Goal: Check status: Check status

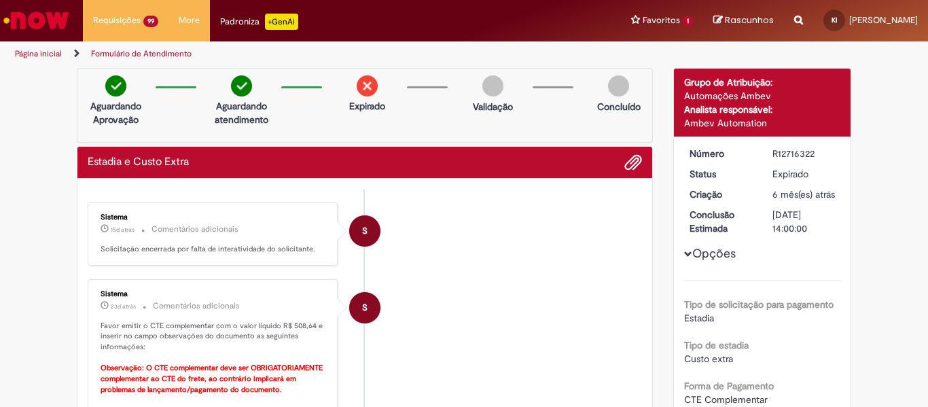
scroll to position [272, 0]
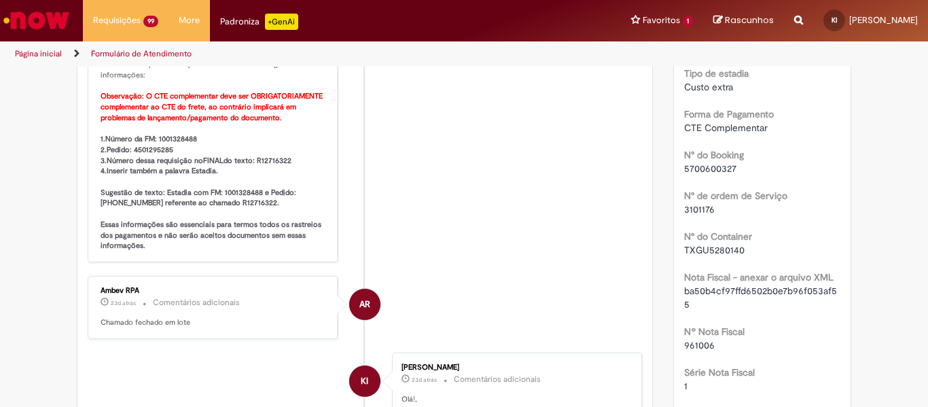
click at [175, 141] on b "1.Número da FM: 1001328488 2.Pedido: 4501295285 3.Número dessa requisição no FI…" at bounding box center [212, 192] width 223 height 117
click at [699, 175] on span "5700600327" at bounding box center [710, 168] width 52 height 12
copy span "5700600327"
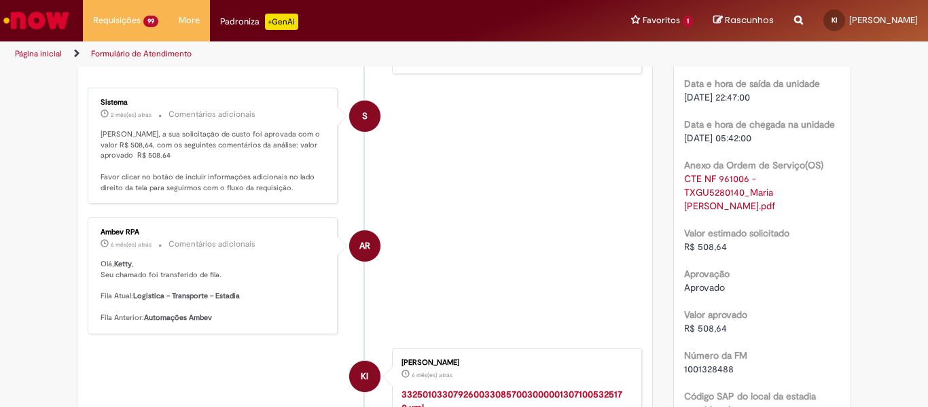
scroll to position [1223, 0]
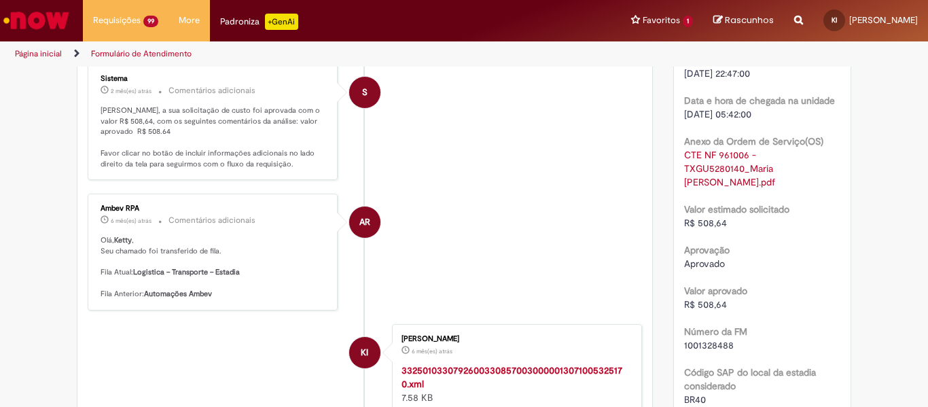
click at [707, 226] on span "R$ 508,64" at bounding box center [705, 223] width 43 height 12
copy span "508,64"
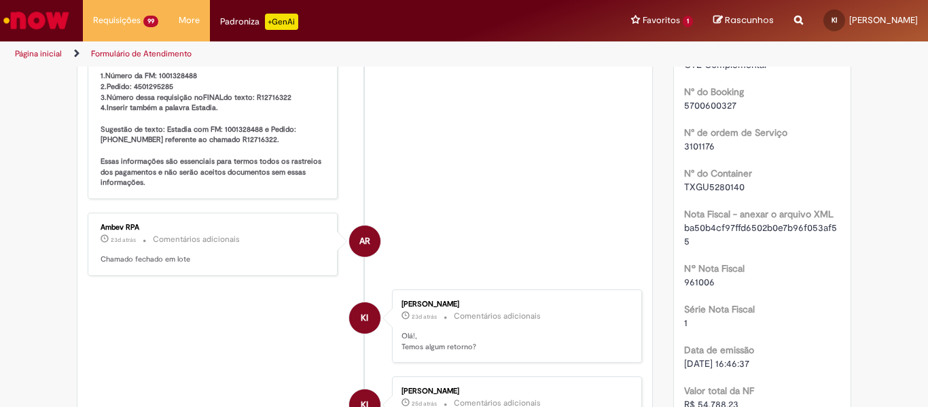
scroll to position [136, 0]
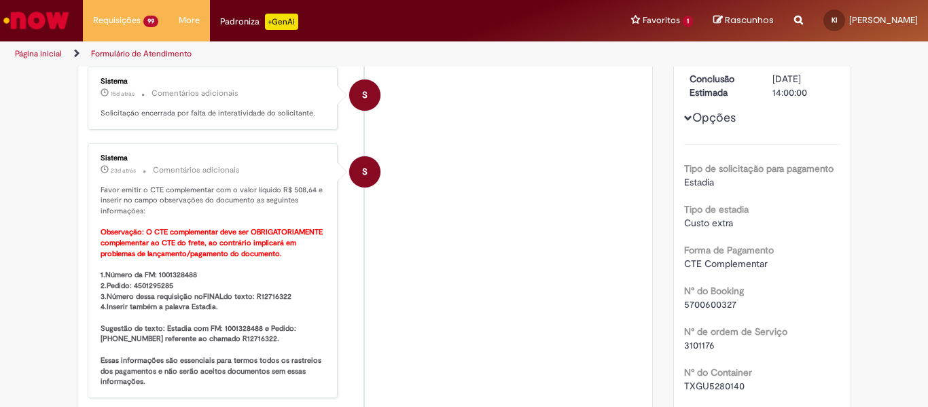
click at [173, 275] on b "1.Número da FM: 1001328488 2.Pedido: 4501295285 3.Número dessa requisição no FI…" at bounding box center [212, 328] width 223 height 117
copy b "1001328488"
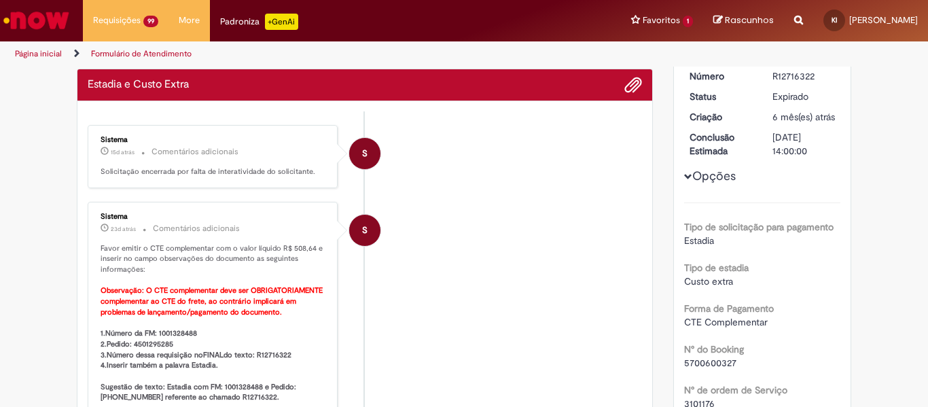
scroll to position [0, 0]
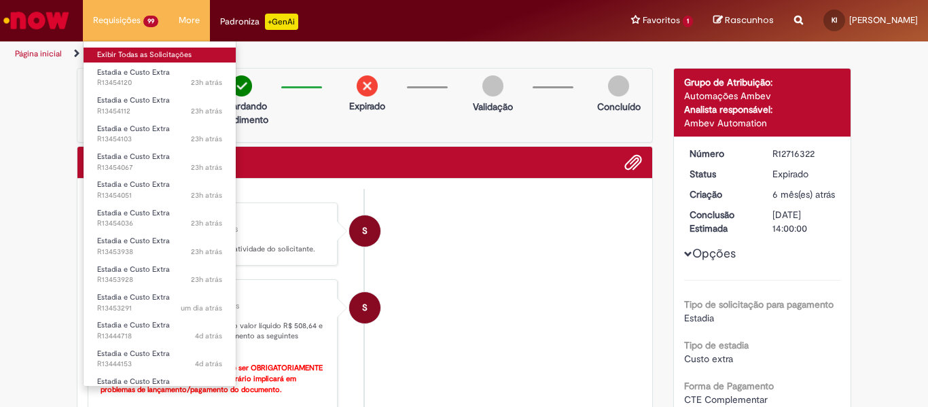
click at [135, 57] on link "Exibir Todas as Solicitações" at bounding box center [160, 55] width 152 height 15
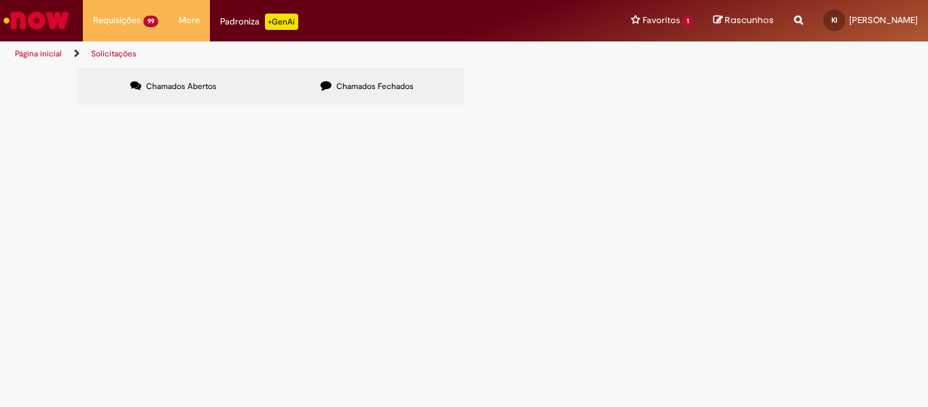
click at [0, 0] on input "Pesquisar" at bounding box center [0, 0] width 0 height 0
paste input "*********"
type input "*********"
click at [0, 0] on span "Pesquisar" at bounding box center [0, 0] width 0 height 0
click at [360, 90] on span "Chamados Fechados" at bounding box center [374, 86] width 77 height 11
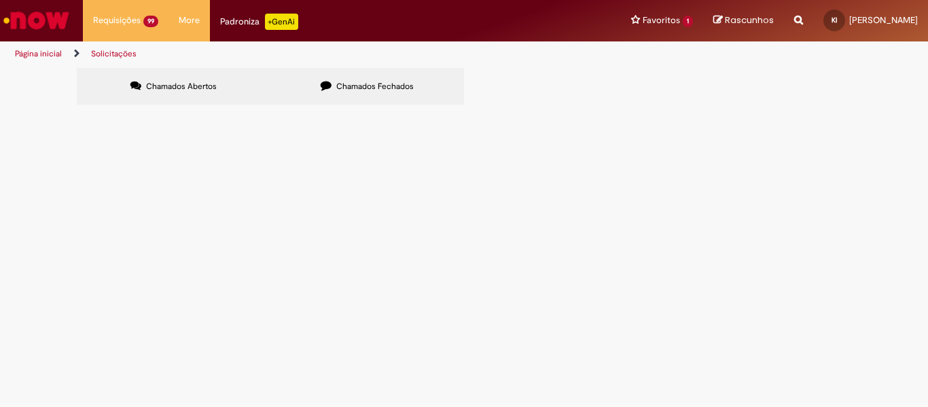
click at [0, 0] on input "Pesquisar" at bounding box center [0, 0] width 0 height 0
paste input "*********"
type input "*********"
click at [0, 0] on button "Pesquisar" at bounding box center [0, 0] width 0 height 0
click at [0, 0] on span "R12715988" at bounding box center [0, 0] width 0 height 0
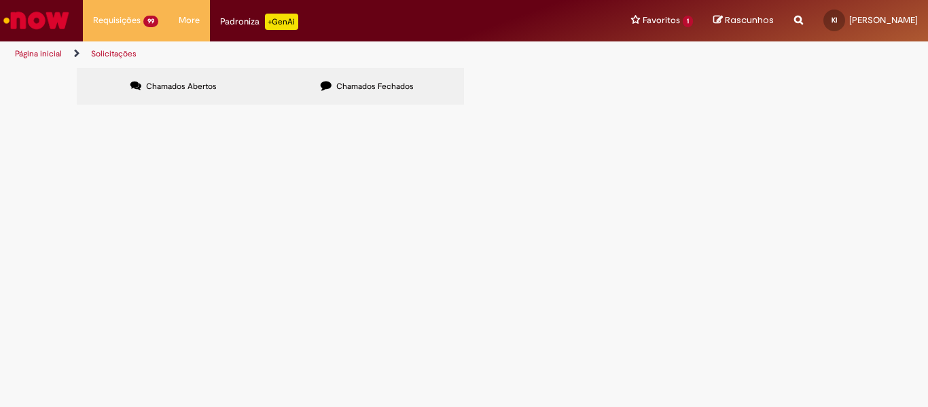
click at [0, 0] on span "R12715988" at bounding box center [0, 0] width 0 height 0
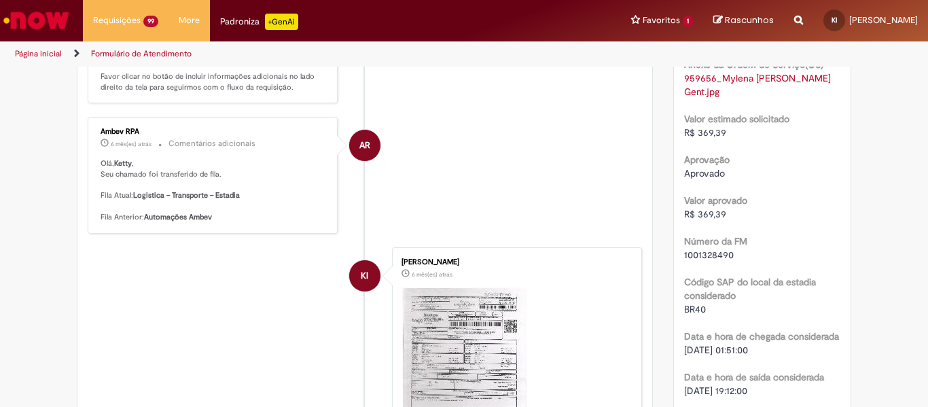
scroll to position [1301, 0]
click at [694, 129] on span "R$ 369,39" at bounding box center [705, 131] width 42 height 12
copy span "369,39"
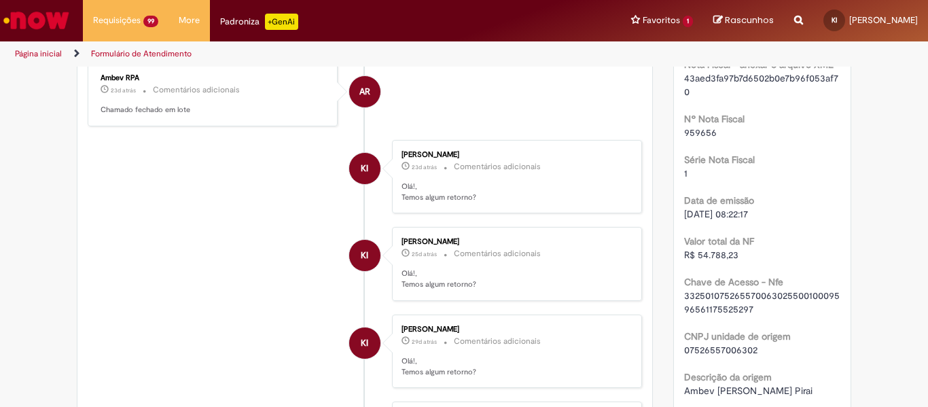
scroll to position [214, 0]
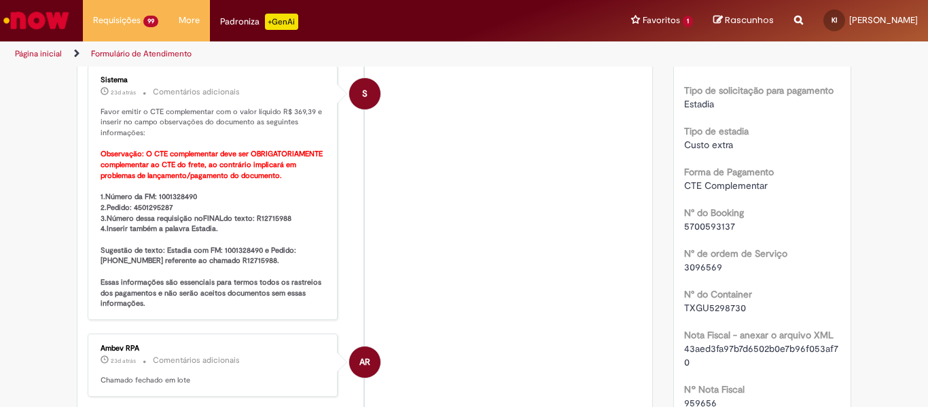
click at [161, 194] on b "1.Número da FM: 1001328490 2.Pedido: 4501295287 3.Número dessa requisição no FI…" at bounding box center [212, 250] width 223 height 117
copy b "1001328490"
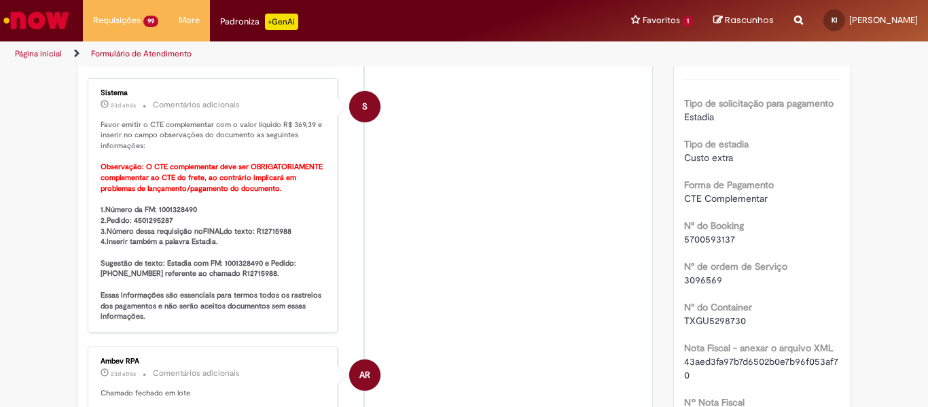
scroll to position [204, 0]
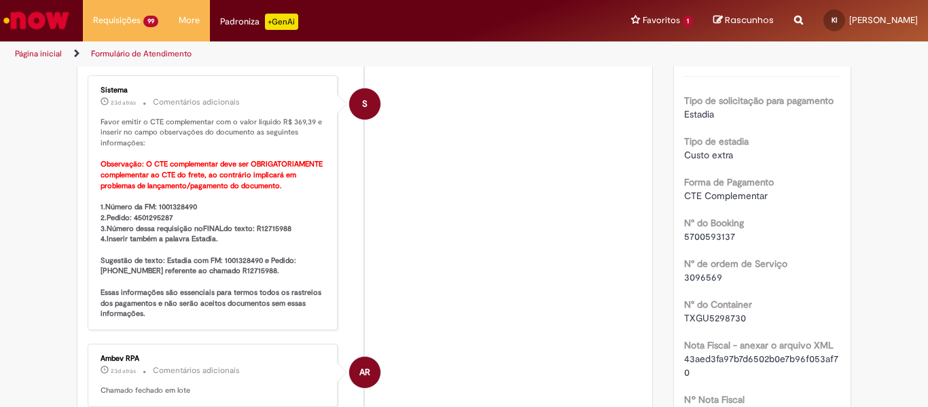
click at [699, 243] on span "5700593137" at bounding box center [709, 236] width 51 height 12
copy span "5700593137"
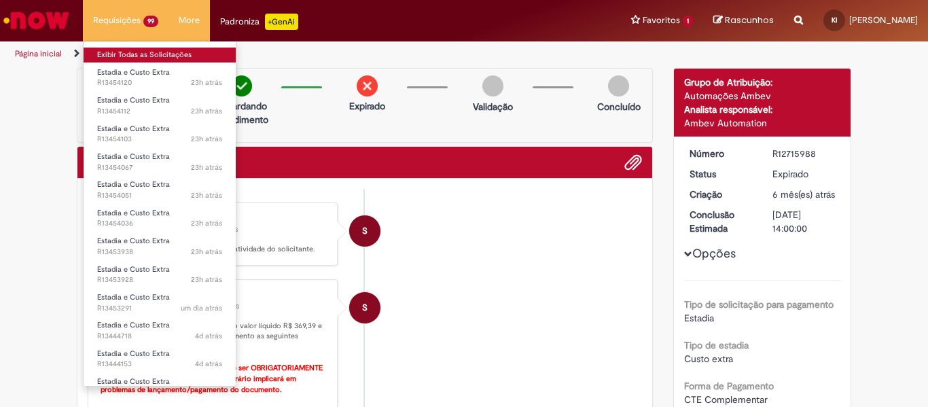
click at [106, 56] on link "Exibir Todas as Solicitações" at bounding box center [160, 55] width 152 height 15
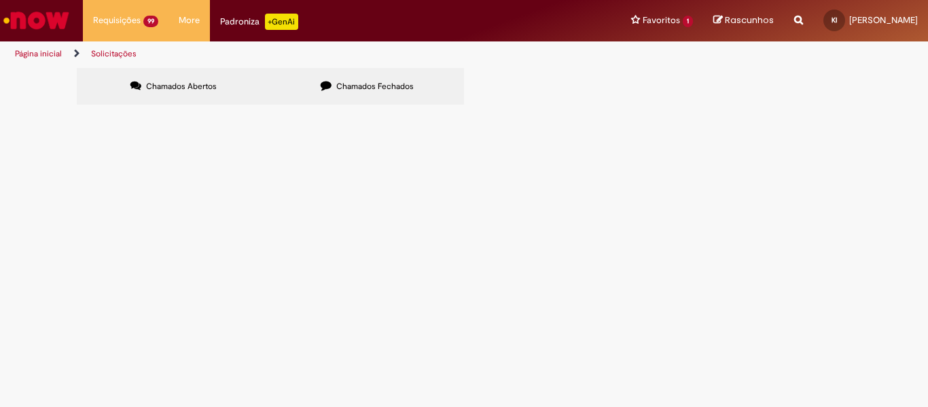
click at [0, 0] on input "Pesquisar" at bounding box center [0, 0] width 0 height 0
paste input "*******"
type input "*******"
click at [0, 0] on button "Pesquisar" at bounding box center [0, 0] width 0 height 0
click at [383, 78] on label "Chamados Fechados" at bounding box center [367, 86] width 194 height 37
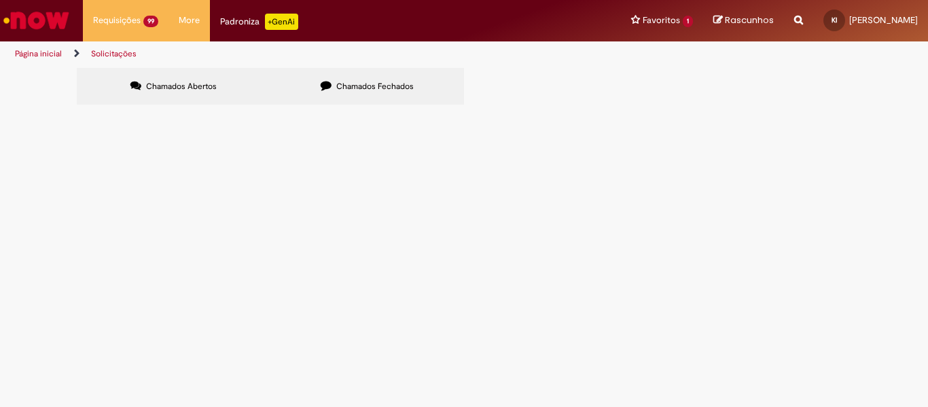
drag, startPoint x: 646, startPoint y: 135, endPoint x: 657, endPoint y: 140, distance: 11.9
click at [0, 0] on input "Pesquisar" at bounding box center [0, 0] width 0 height 0
paste input "*******"
type input "*******"
click at [0, 0] on span "Pesquisar" at bounding box center [0, 0] width 0 height 0
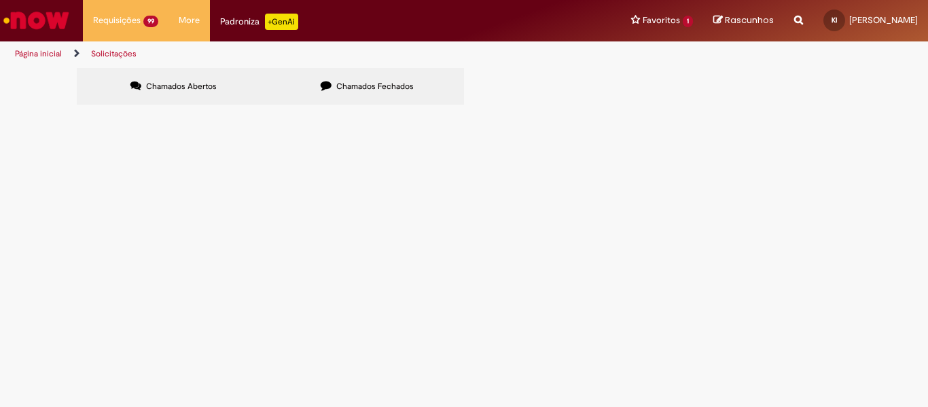
click at [0, 0] on span "R12591041" at bounding box center [0, 0] width 0 height 0
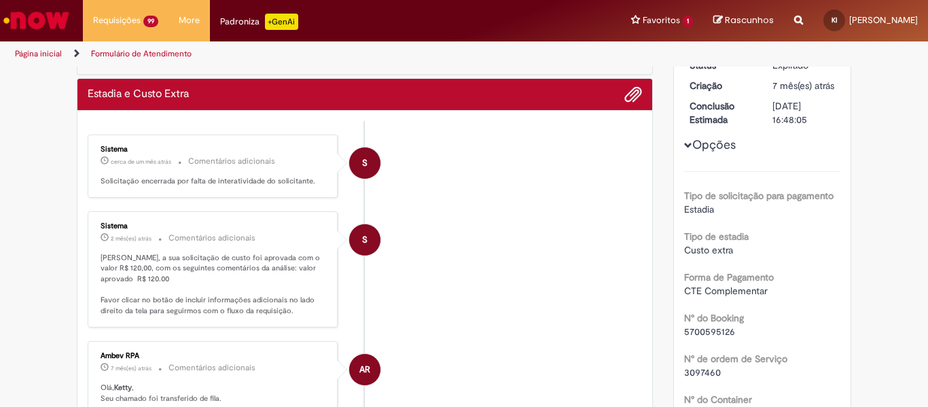
scroll to position [136, 0]
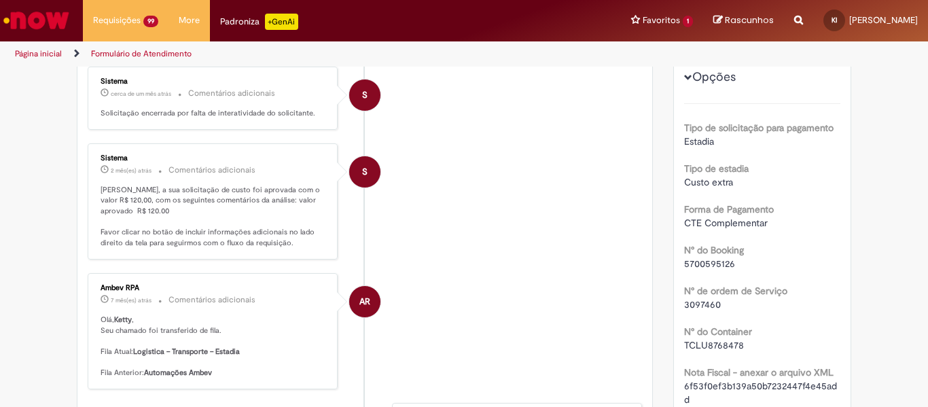
click at [703, 264] on span "5700595126" at bounding box center [709, 264] width 51 height 12
copy span "5700595126"
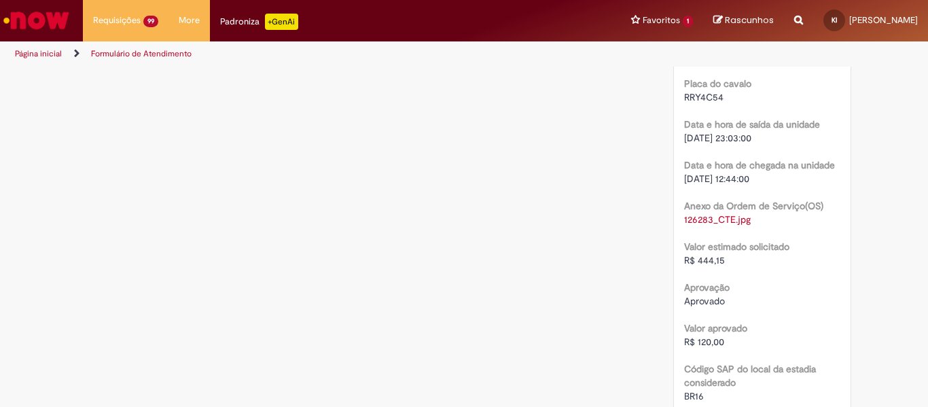
scroll to position [1155, 0]
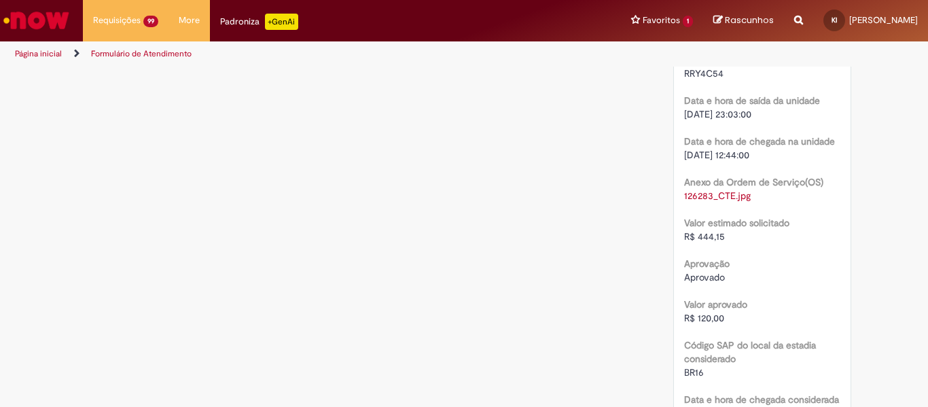
click at [699, 238] on span "R$ 444,15" at bounding box center [704, 236] width 41 height 12
copy span "444,15"
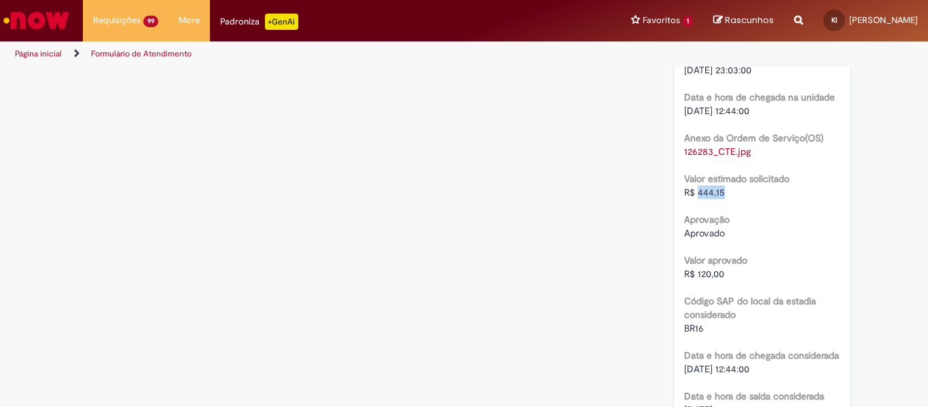
scroll to position [1223, 0]
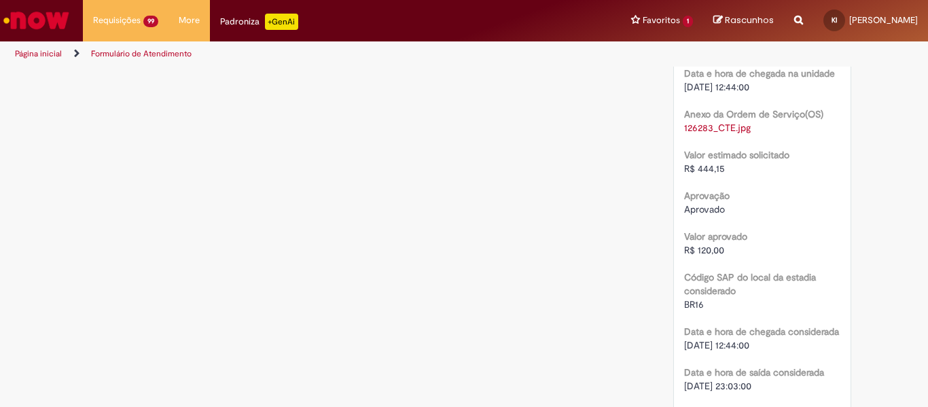
click at [705, 250] on span "R$ 120,00" at bounding box center [704, 250] width 40 height 12
copy span "120,00"
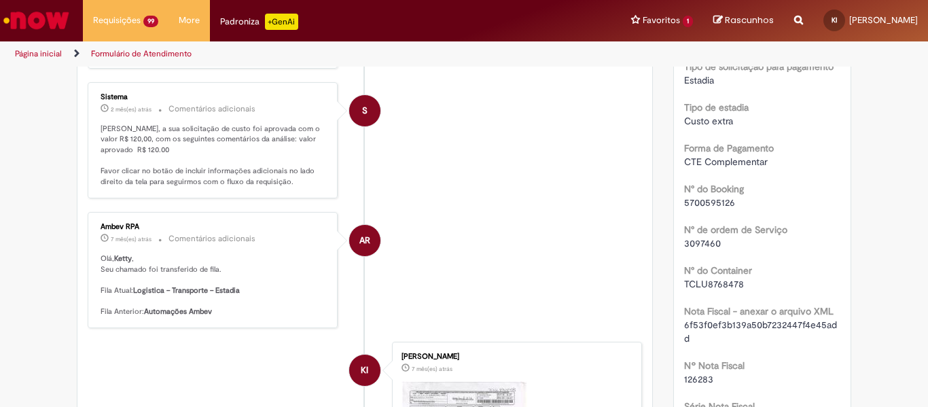
scroll to position [0, 0]
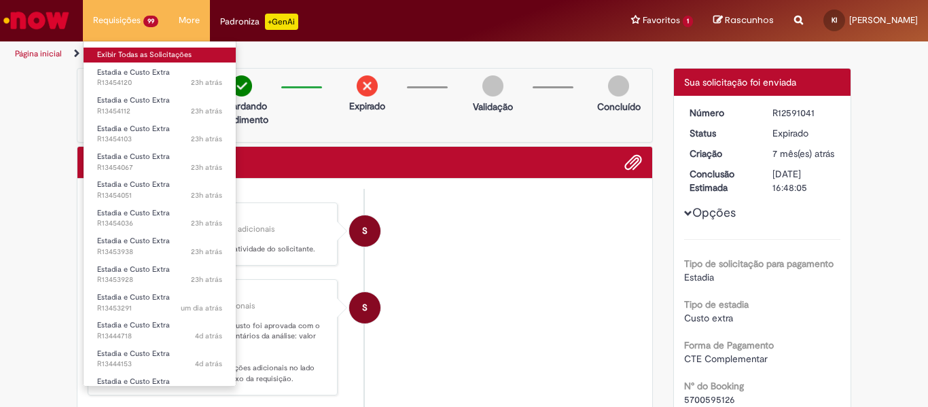
click at [117, 59] on link "Exibir Todas as Solicitações" at bounding box center [160, 55] width 152 height 15
click at [126, 53] on link "Exibir Todas as Solicitações" at bounding box center [160, 55] width 152 height 15
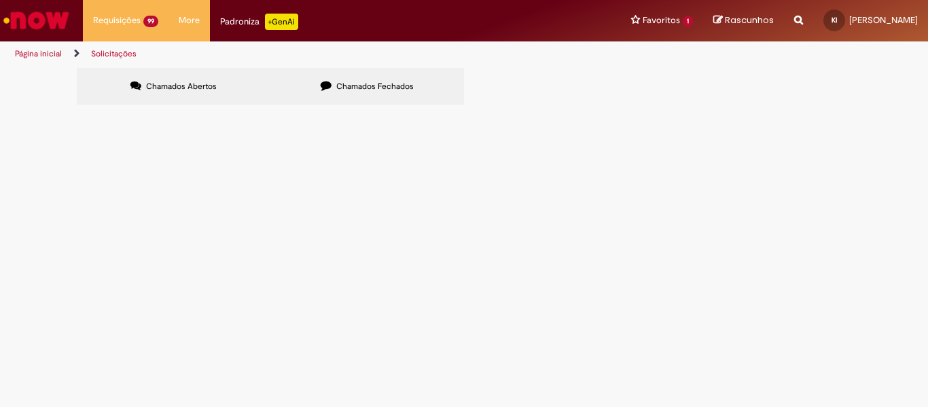
click at [0, 0] on input "Pesquisar" at bounding box center [0, 0] width 0 height 0
paste input "*********"
type input "*********"
click at [0, 0] on span "Pesquisar" at bounding box center [0, 0] width 0 height 0
click at [360, 86] on span "Chamados Fechados" at bounding box center [374, 86] width 77 height 11
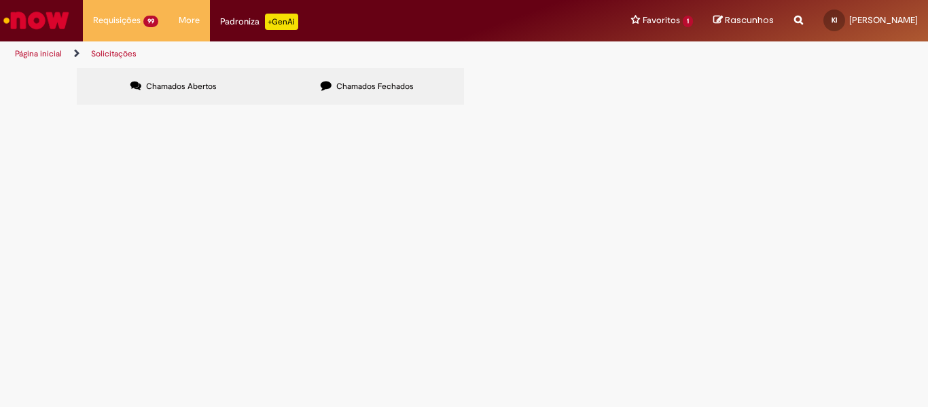
click at [0, 0] on input "Pesquisar" at bounding box center [0, 0] width 0 height 0
paste input "*********"
type input "*********"
click at [0, 0] on button "Pesquisar" at bounding box center [0, 0] width 0 height 0
click at [0, 0] on td "R12446235" at bounding box center [0, 0] width 0 height 0
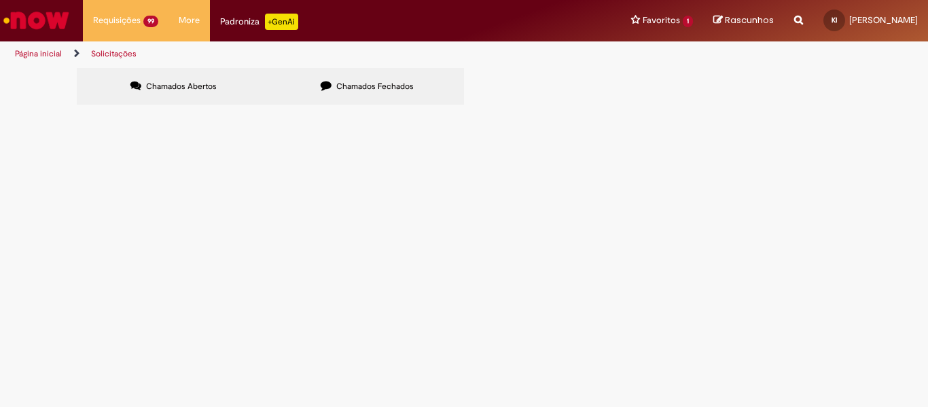
click at [0, 0] on span "R12446235" at bounding box center [0, 0] width 0 height 0
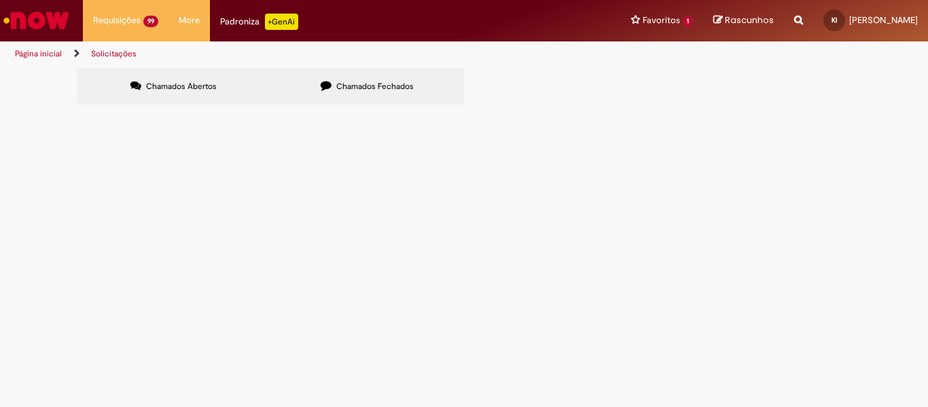
click at [0, 0] on span "Estadia e Custo Extra" at bounding box center [0, 0] width 0 height 0
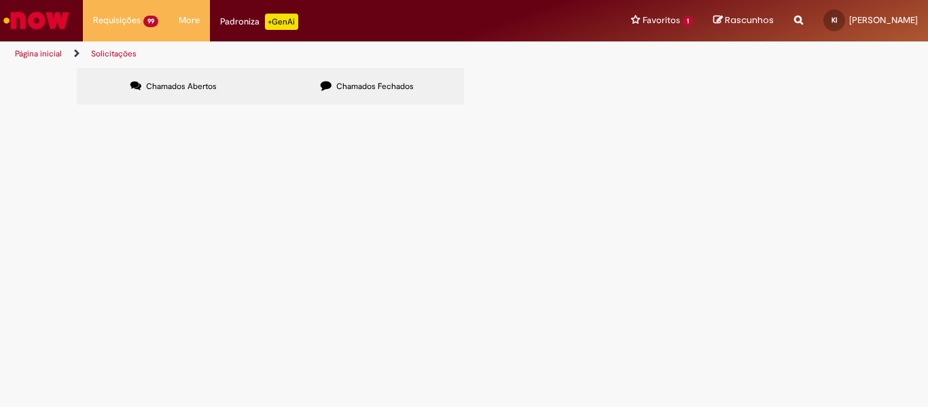
click at [0, 0] on span "Estadia e Custo Extra" at bounding box center [0, 0] width 0 height 0
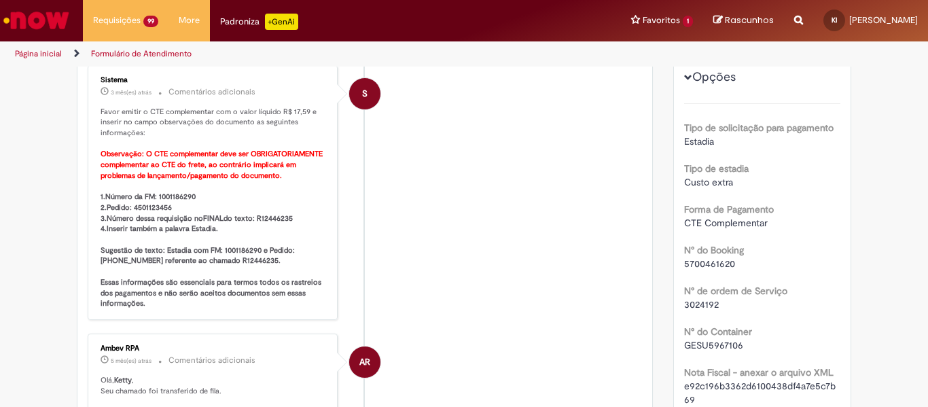
scroll to position [214, 0]
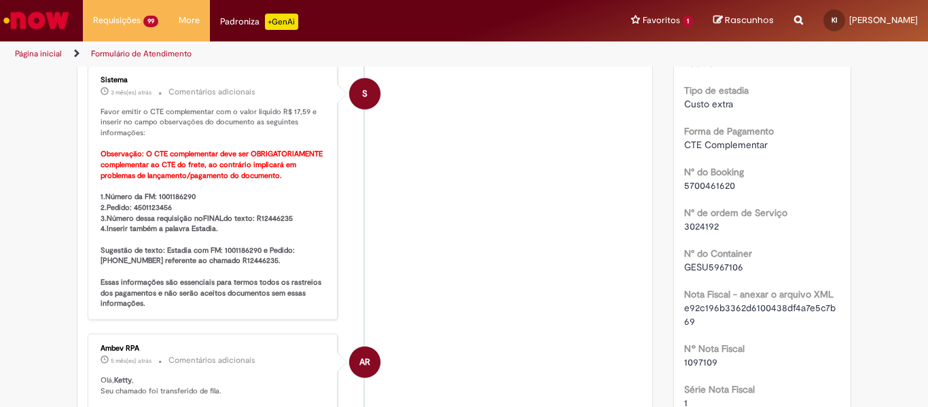
click at [171, 192] on b "1.Número da FM: 1001186290 2.Pedido: 4501123456 3.Número dessa requisição no FI…" at bounding box center [212, 250] width 223 height 117
drag, startPoint x: 137, startPoint y: 196, endPoint x: 196, endPoint y: 203, distance: 60.1
click at [196, 203] on p "Favor emitir o CTE complementar com o valor líquido R$ 17,59 e inserir no campo…" at bounding box center [214, 208] width 226 height 203
click at [188, 196] on b "1.Número da FM: 1001186290 2.Pedido: 4501123456 3.Número dessa requisição no FI…" at bounding box center [212, 250] width 223 height 117
drag, startPoint x: 188, startPoint y: 196, endPoint x: 139, endPoint y: 196, distance: 48.3
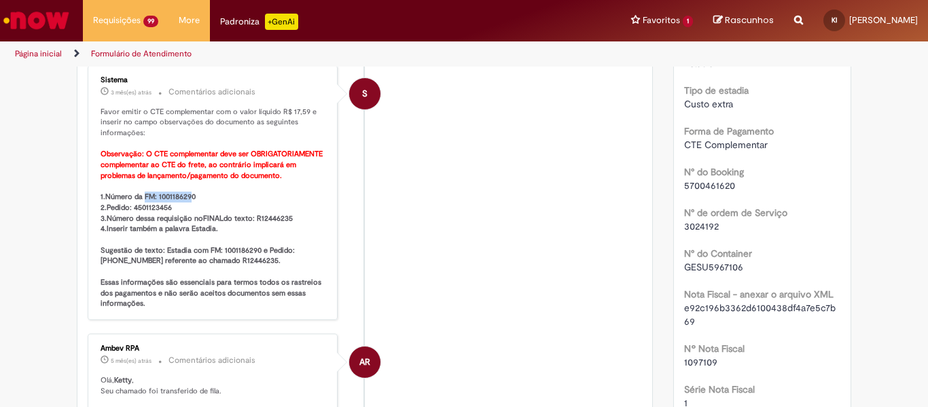
click at [139, 196] on b "1.Número da FM: 1001186290 2.Pedido: 4501123456 3.Número dessa requisição no FI…" at bounding box center [212, 250] width 223 height 117
copy b "FM: 100118629"
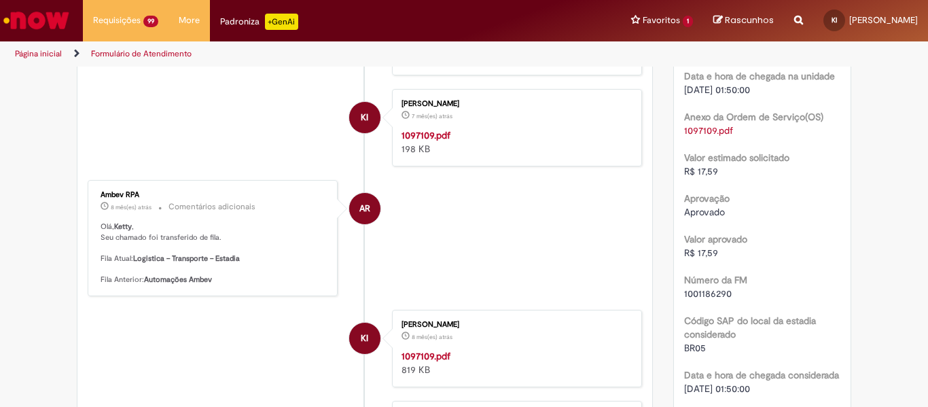
scroll to position [1234, 0]
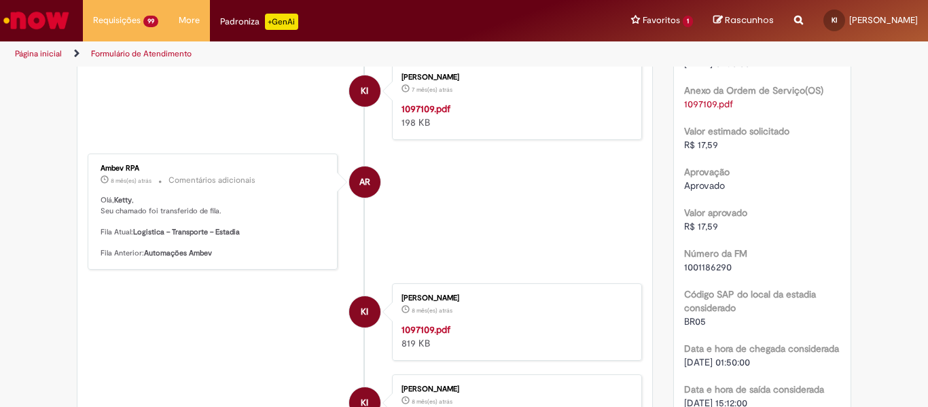
click at [701, 151] on span "R$ 17,59" at bounding box center [701, 145] width 34 height 12
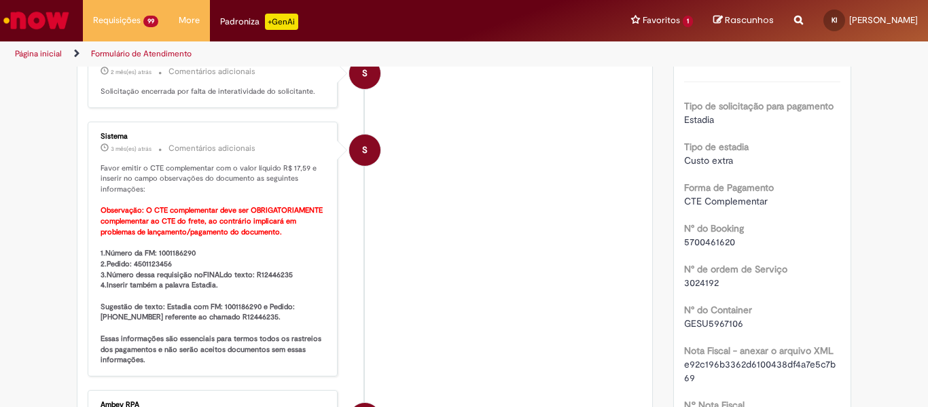
scroll to position [272, 0]
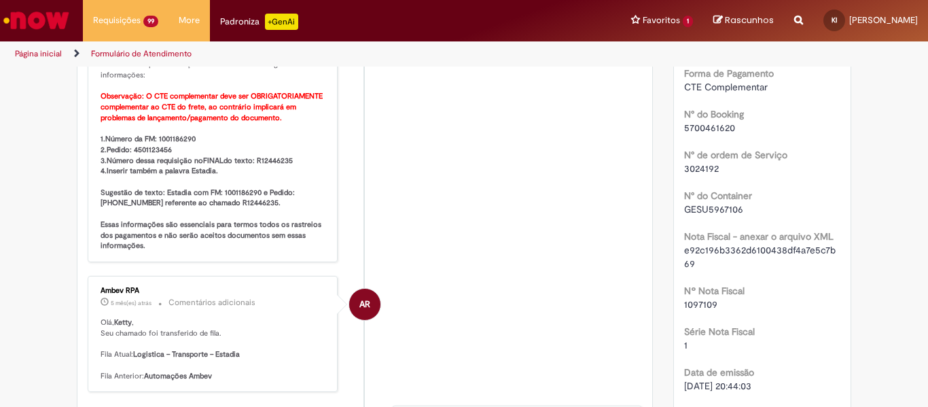
click at [717, 134] on span "5700461620" at bounding box center [709, 128] width 51 height 12
click at [716, 134] on span "5700461620" at bounding box center [709, 128] width 51 height 12
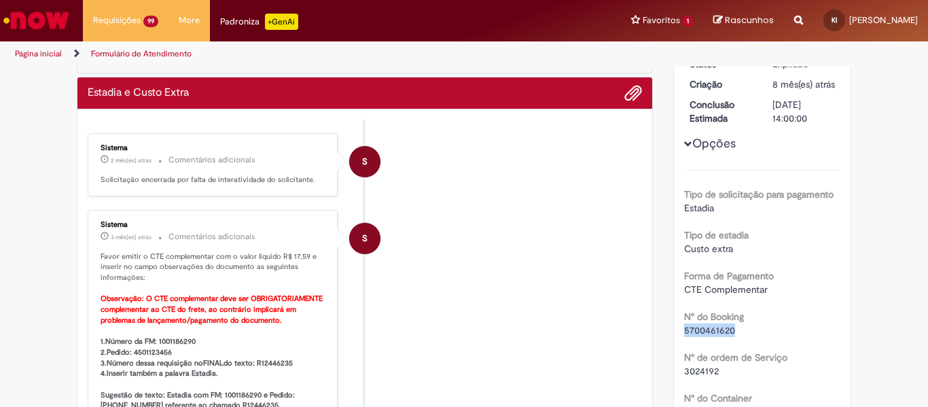
scroll to position [0, 0]
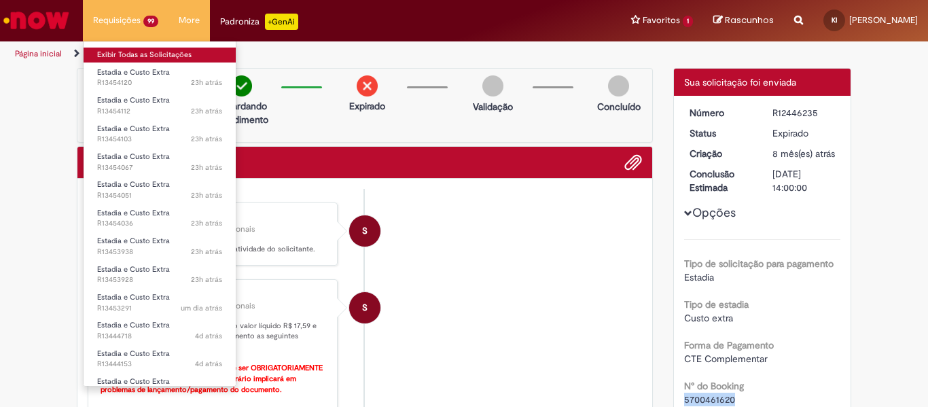
click at [114, 51] on link "Exibir Todas as Solicitações" at bounding box center [160, 55] width 152 height 15
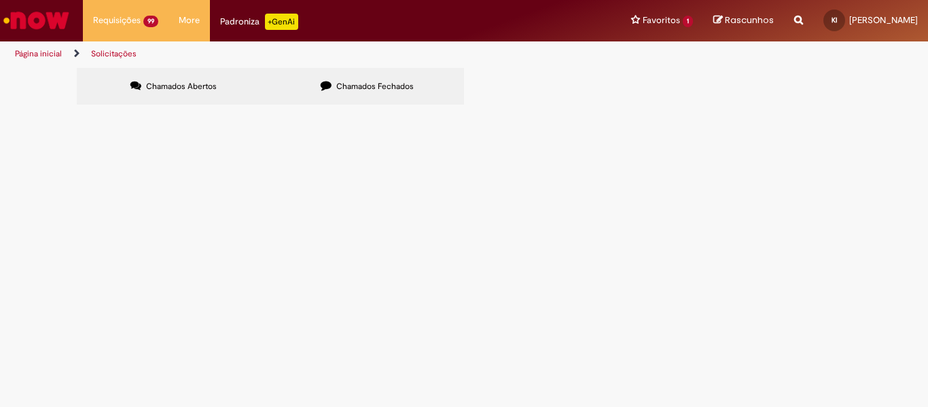
click at [0, 0] on input "Pesquisar" at bounding box center [0, 0] width 0 height 0
paste input "*********"
type input "*********"
click at [0, 0] on span "Pesquisar" at bounding box center [0, 0] width 0 height 0
click at [352, 84] on span "Chamados Fechados" at bounding box center [374, 86] width 77 height 11
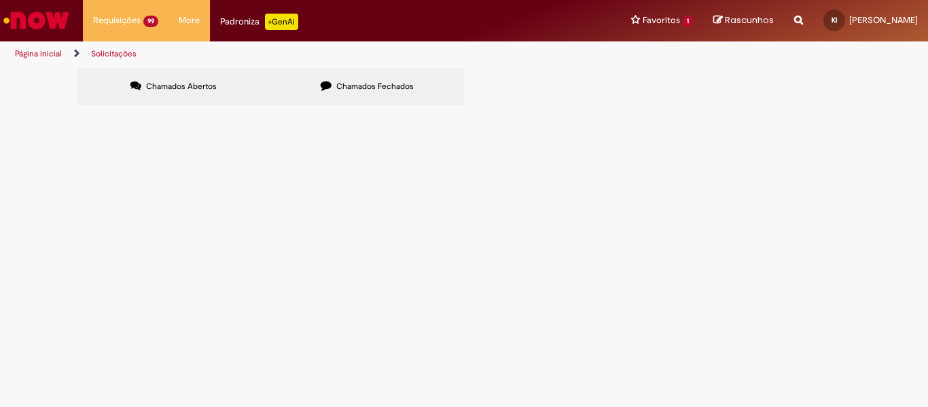
click at [0, 0] on input "Pesquisar" at bounding box center [0, 0] width 0 height 0
paste input "*********"
type input "*********"
click at [0, 0] on span "Pesquisar" at bounding box center [0, 0] width 0 height 0
click at [159, 80] on label "Chamados Abertos" at bounding box center [174, 86] width 194 height 37
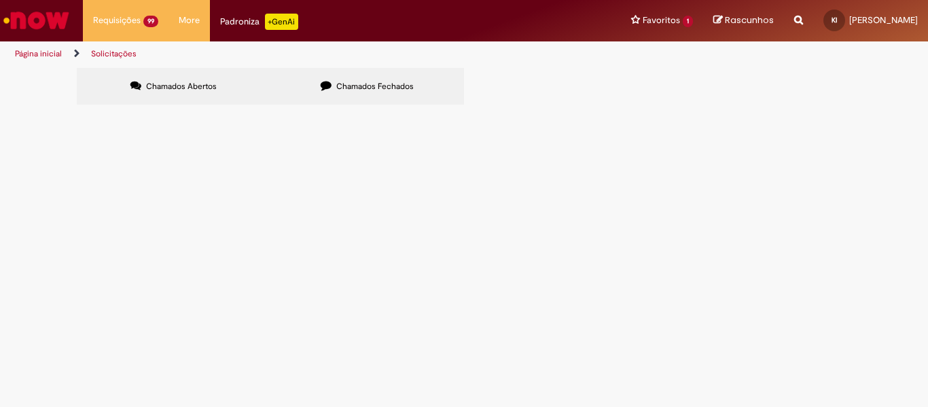
click at [203, 86] on span "Chamados Abertos" at bounding box center [181, 86] width 71 height 11
click at [0, 0] on input "Pesquisar" at bounding box center [0, 0] width 0 height 0
paste input "*********"
type input "*********"
click at [0, 0] on button at bounding box center [0, 0] width 0 height 0
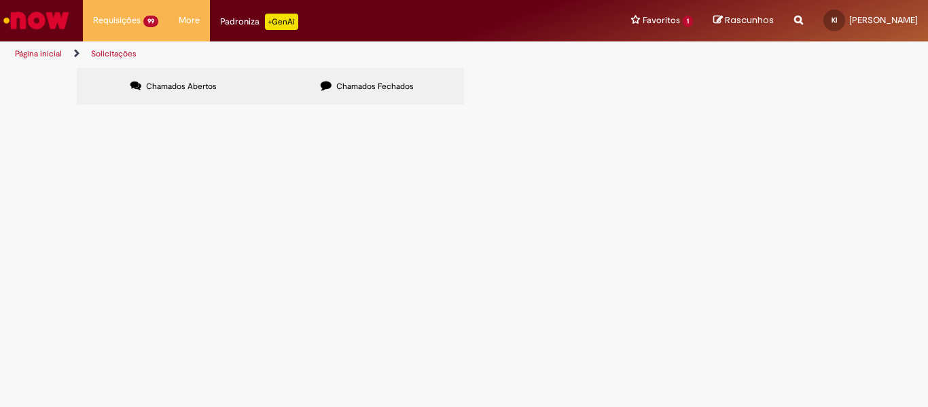
click at [0, 0] on button at bounding box center [0, 0] width 0 height 0
click at [0, 0] on input "*********" at bounding box center [0, 0] width 0 height 0
click at [0, 0] on button "Pesquisar" at bounding box center [0, 0] width 0 height 0
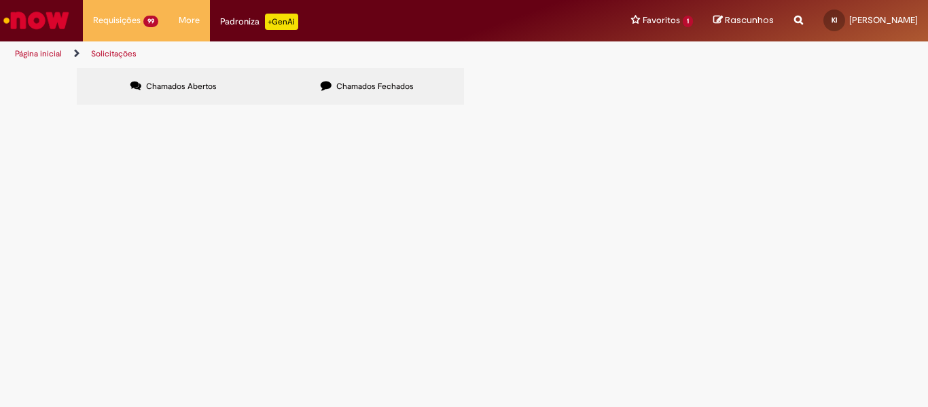
click at [0, 0] on span "R12441784" at bounding box center [0, 0] width 0 height 0
click at [0, 0] on span "Estadia e Custo Extra" at bounding box center [0, 0] width 0 height 0
click at [0, 0] on span "R12441784" at bounding box center [0, 0] width 0 height 0
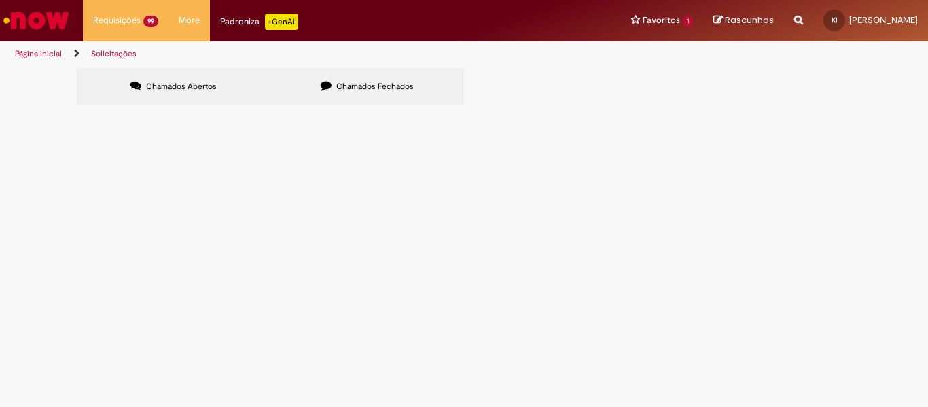
click at [0, 0] on span "R12441784" at bounding box center [0, 0] width 0 height 0
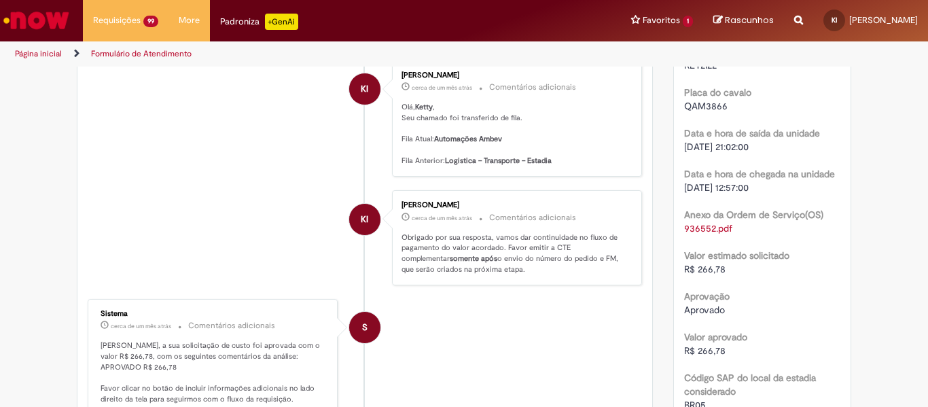
scroll to position [1234, 0]
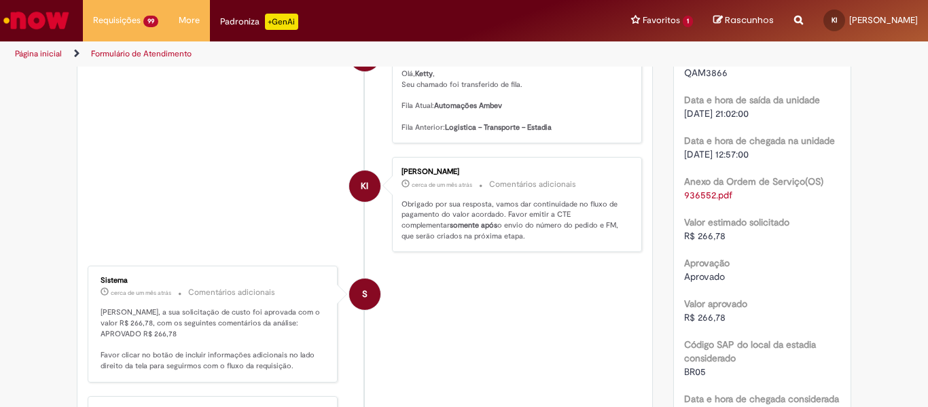
click at [697, 242] on span "R$ 266,78" at bounding box center [704, 236] width 41 height 12
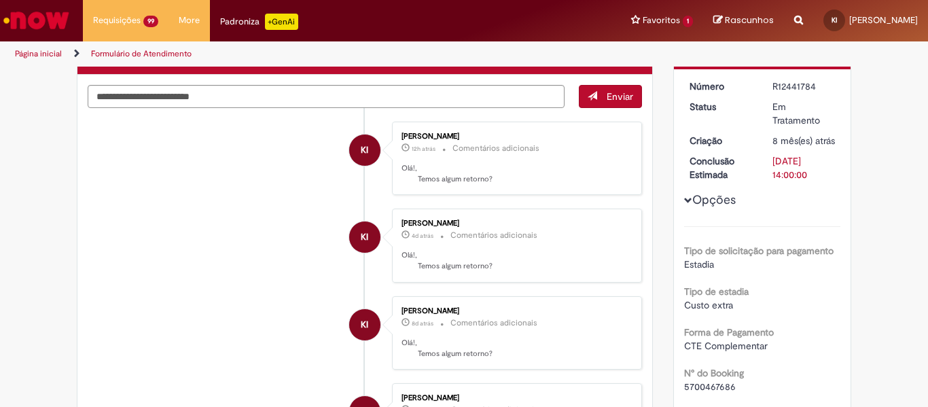
scroll to position [272, 0]
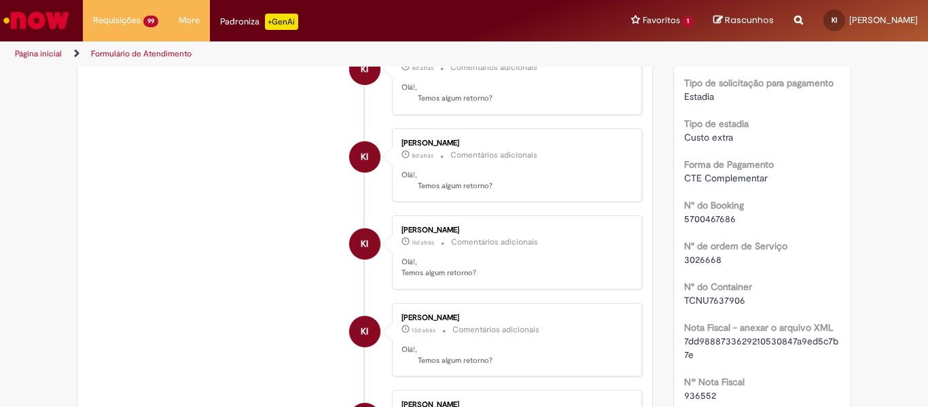
click at [709, 225] on span "5700467686" at bounding box center [710, 219] width 52 height 12
click at [707, 225] on span "5700467686" at bounding box center [710, 219] width 52 height 12
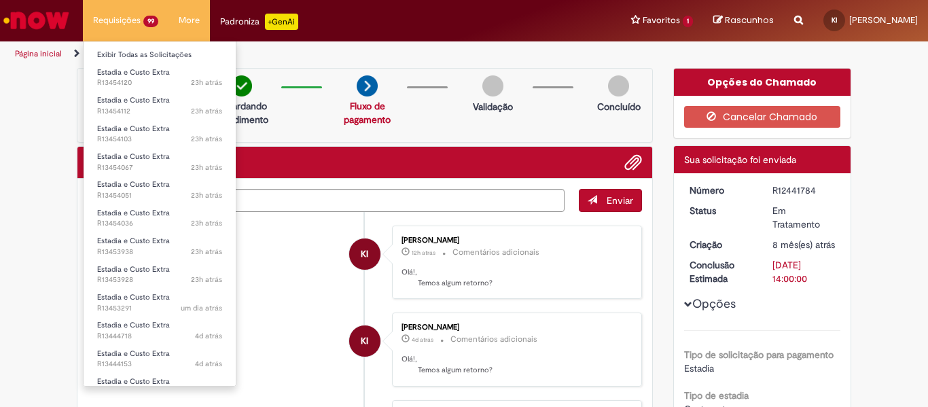
click at [104, 47] on li "Exibir Todas as Solicitações" at bounding box center [160, 54] width 152 height 18
click at [106, 53] on link "Exibir Todas as Solicitações" at bounding box center [160, 55] width 152 height 15
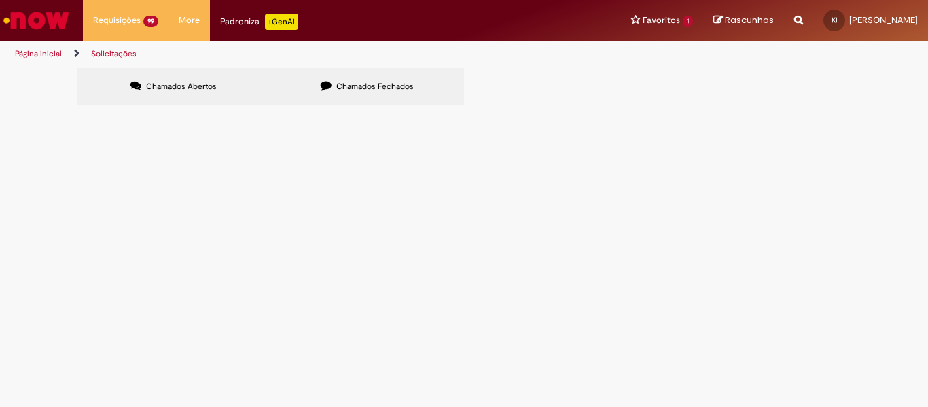
click at [0, 0] on input "Pesquisar" at bounding box center [0, 0] width 0 height 0
paste input "*********"
type input "*********"
click at [0, 0] on button "Pesquisar" at bounding box center [0, 0] width 0 height 0
drag, startPoint x: 331, startPoint y: 82, endPoint x: 599, endPoint y: 126, distance: 272.1
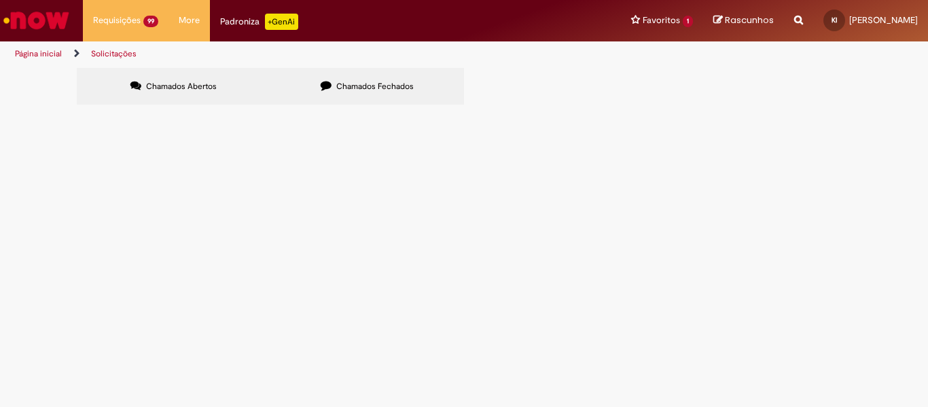
click at [336, 84] on label "Chamados Fechados" at bounding box center [367, 86] width 194 height 37
drag, startPoint x: 663, startPoint y: 139, endPoint x: 710, endPoint y: 141, distance: 47.0
click at [0, 0] on input "Pesquisar" at bounding box center [0, 0] width 0 height 0
paste input "*********"
type input "*********"
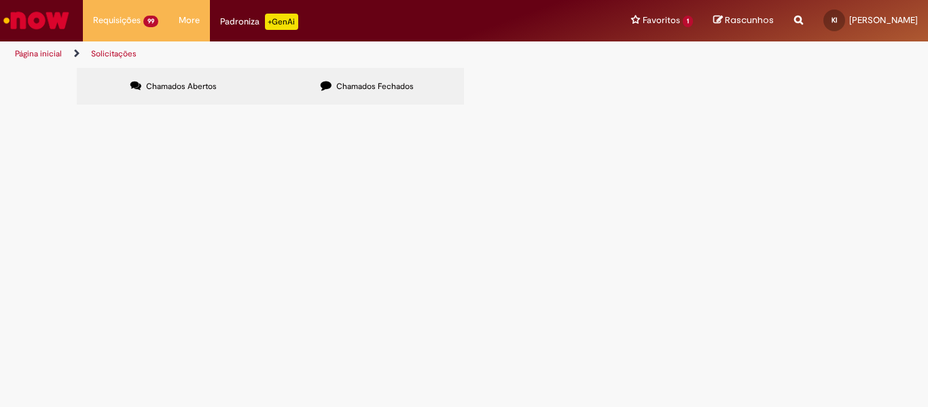
click at [0, 0] on button "Pesquisar" at bounding box center [0, 0] width 0 height 0
click at [348, 83] on span "Chamados Fechados" at bounding box center [374, 86] width 77 height 11
click at [0, 0] on input "Pesquisar" at bounding box center [0, 0] width 0 height 0
paste input "*********"
type input "*********"
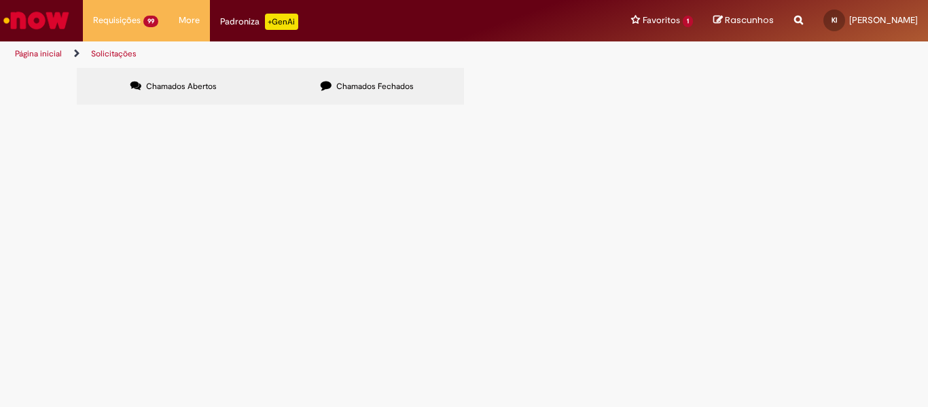
click at [0, 0] on button "Pesquisar" at bounding box center [0, 0] width 0 height 0
click at [0, 0] on span "R12357359" at bounding box center [0, 0] width 0 height 0
click at [0, 0] on span "Estadia e Custo Extra" at bounding box center [0, 0] width 0 height 0
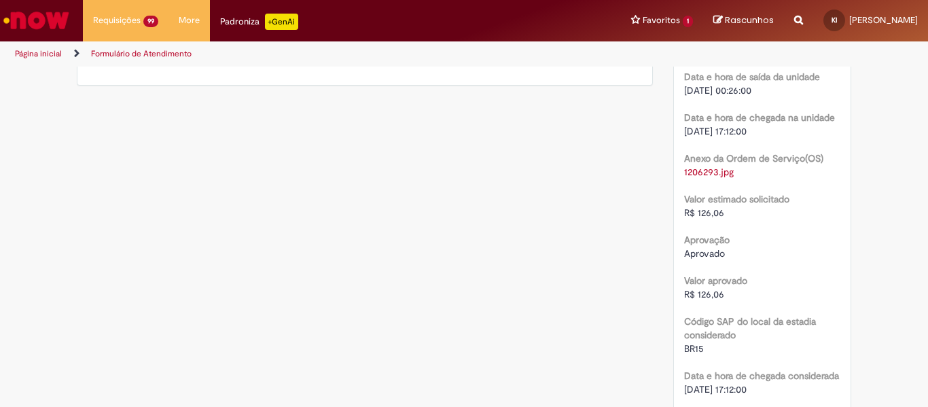
scroll to position [1234, 0]
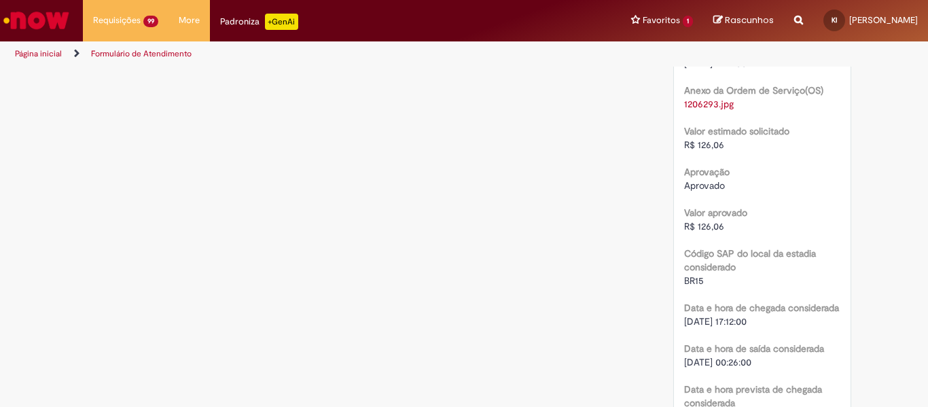
click at [697, 151] on span "R$ 126,06" at bounding box center [704, 145] width 40 height 12
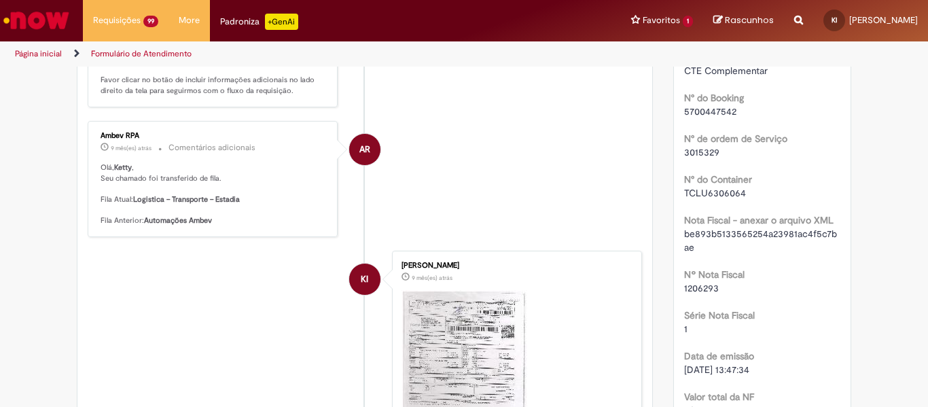
scroll to position [282, 0]
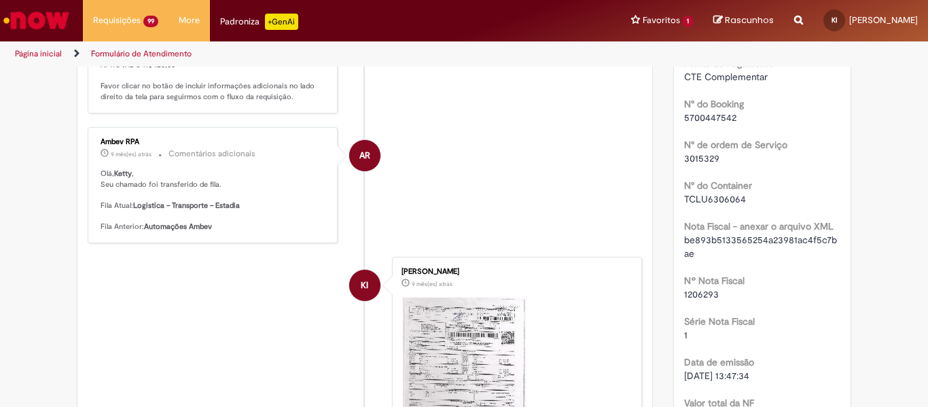
click at [690, 124] on span "5700447542" at bounding box center [710, 117] width 52 height 12
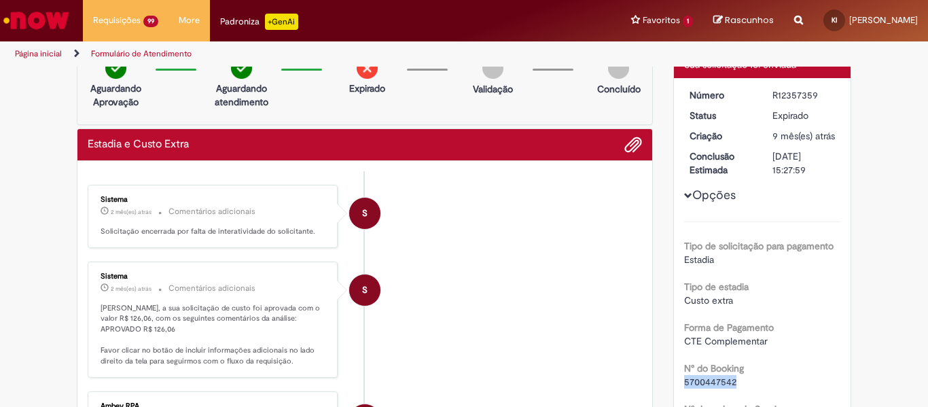
scroll to position [0, 0]
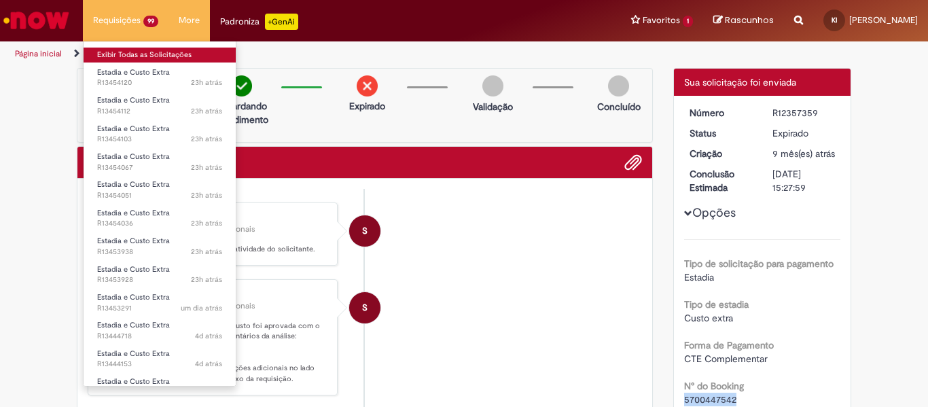
click at [111, 53] on link "Exibir Todas as Solicitações" at bounding box center [160, 55] width 152 height 15
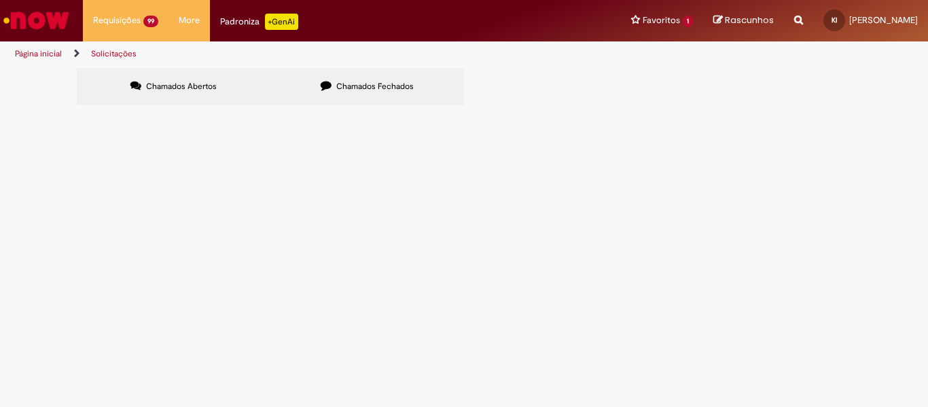
click at [0, 0] on input "Pesquisar" at bounding box center [0, 0] width 0 height 0
paste input "*********"
type input "*********"
click at [0, 0] on button "Pesquisar" at bounding box center [0, 0] width 0 height 0
click at [354, 92] on label "Chamados Fechados" at bounding box center [367, 86] width 194 height 37
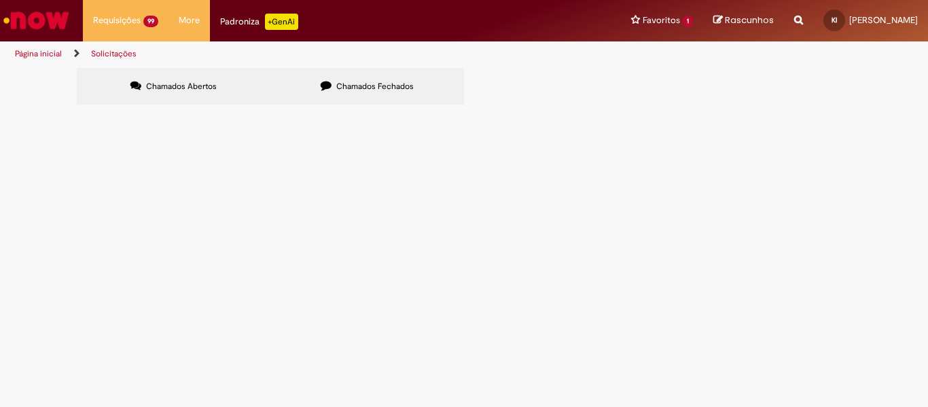
click at [0, 0] on input "Pesquisar" at bounding box center [0, 0] width 0 height 0
paste input "*********"
type input "*********"
click at [0, 0] on span "Pesquisar" at bounding box center [0, 0] width 0 height 0
click at [0, 0] on span "R11611545" at bounding box center [0, 0] width 0 height 0
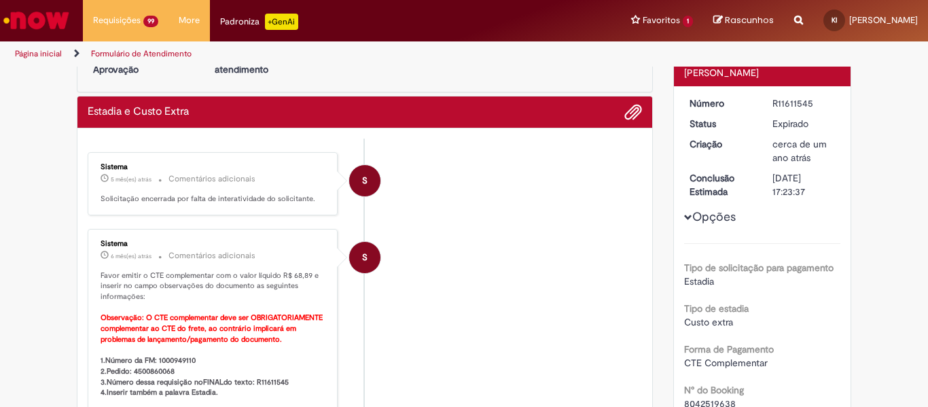
scroll to position [136, 0]
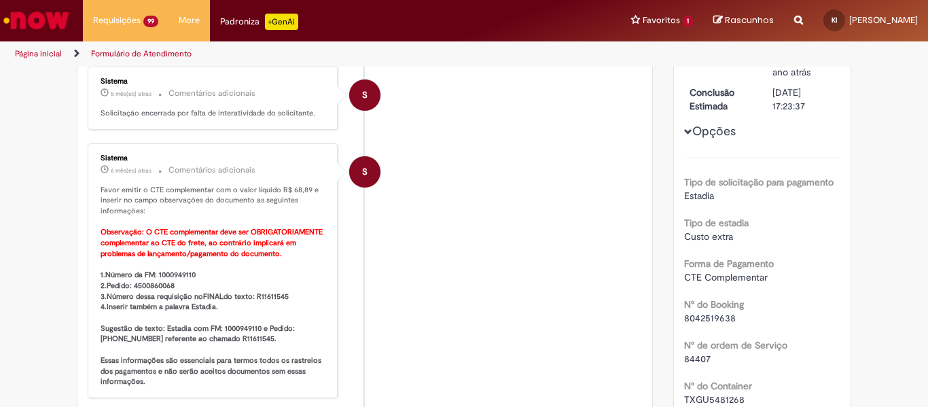
click at [180, 274] on b "1.Número da FM: 1000949110 2.Pedido: 4500860068 3.Número dessa requisição no FI…" at bounding box center [212, 328] width 223 height 117
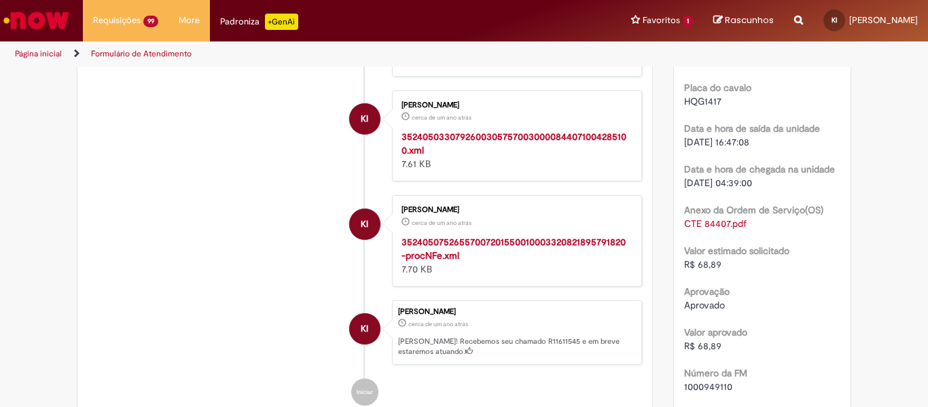
scroll to position [1291, 0]
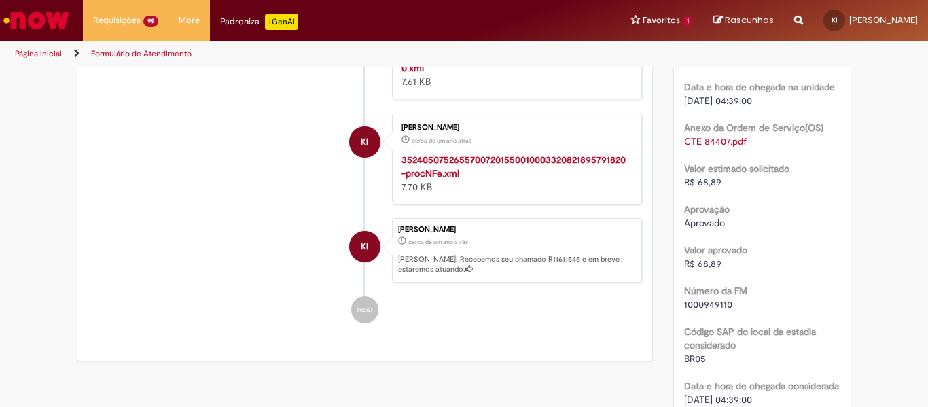
click at [704, 188] on span "R$ 68,89" at bounding box center [702, 182] width 37 height 12
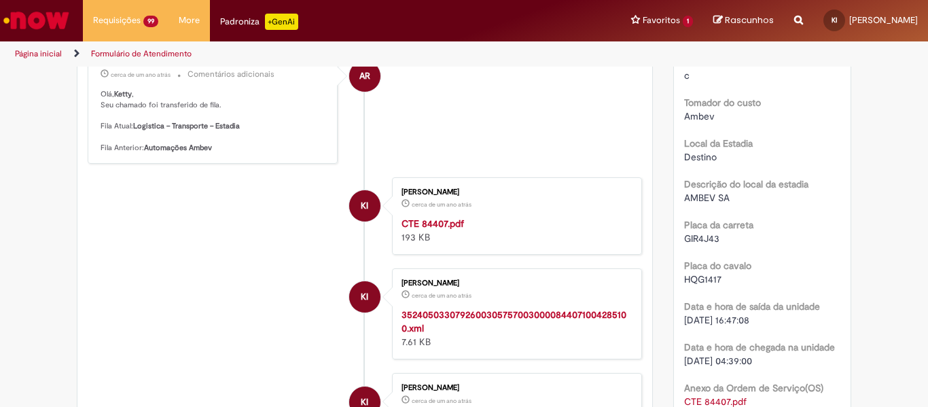
scroll to position [884, 0]
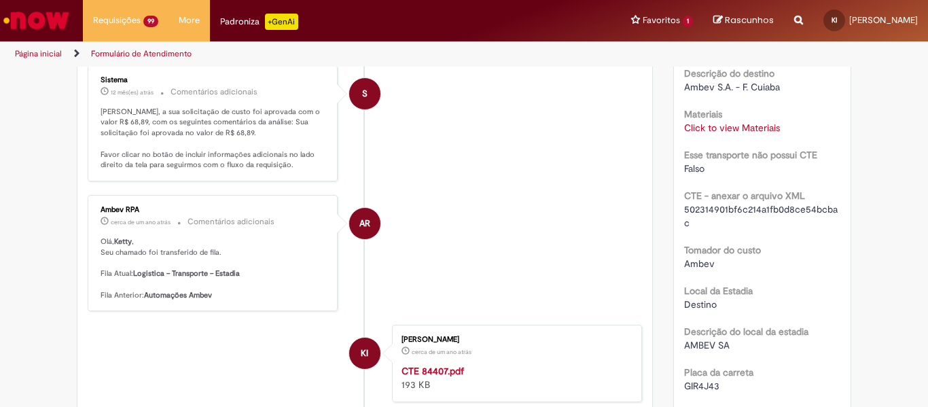
drag, startPoint x: 613, startPoint y: 175, endPoint x: 540, endPoint y: 268, distance: 118.1
drag, startPoint x: 540, startPoint y: 268, endPoint x: 818, endPoint y: 309, distance: 280.3
click at [818, 309] on div "Local da Estadia Destino" at bounding box center [762, 296] width 157 height 31
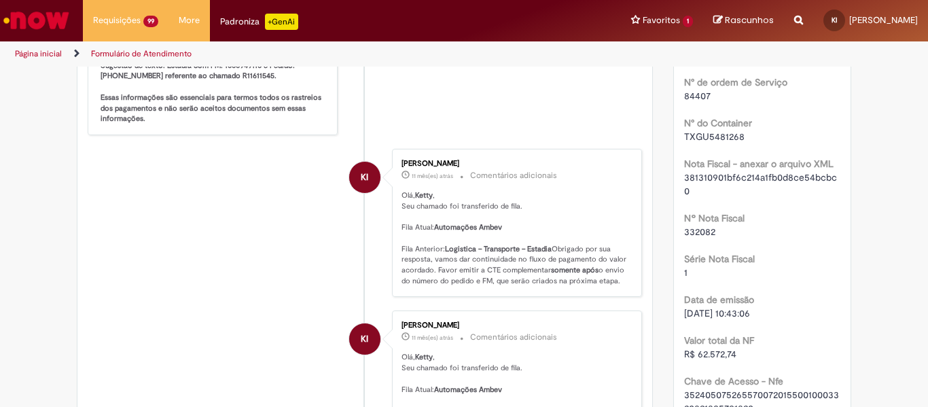
scroll to position [340, 0]
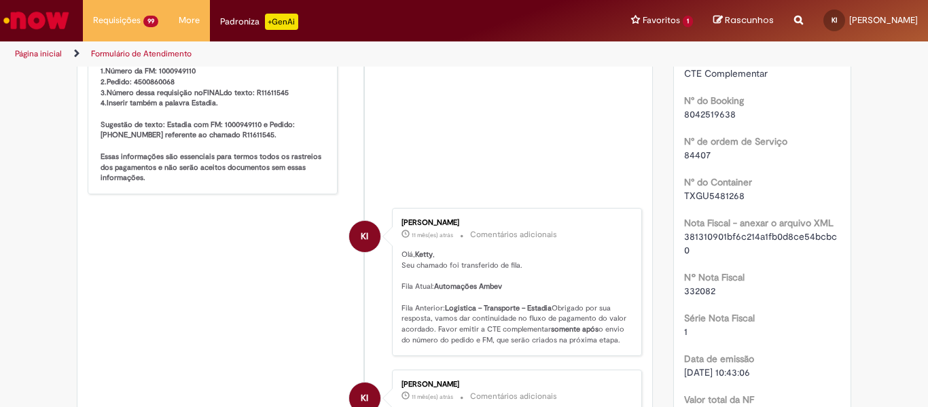
click at [716, 120] on span "8042519638" at bounding box center [710, 114] width 52 height 12
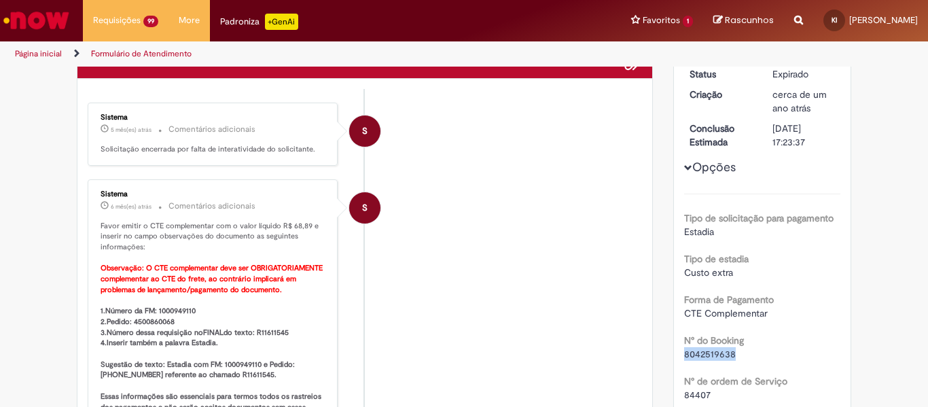
scroll to position [0, 0]
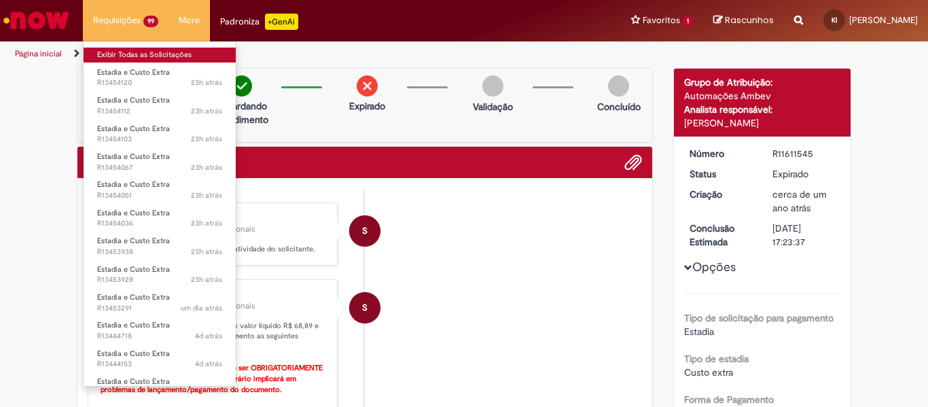
click at [124, 55] on link "Exibir Todas as Solicitações" at bounding box center [160, 55] width 152 height 15
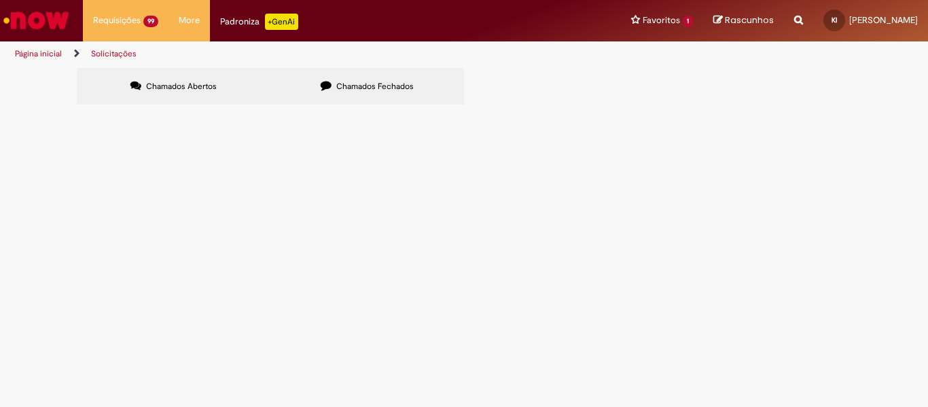
click at [0, 0] on button at bounding box center [0, 0] width 0 height 0
click at [0, 0] on input "Pesquisar" at bounding box center [0, 0] width 0 height 0
paste input "*********"
type input "*********"
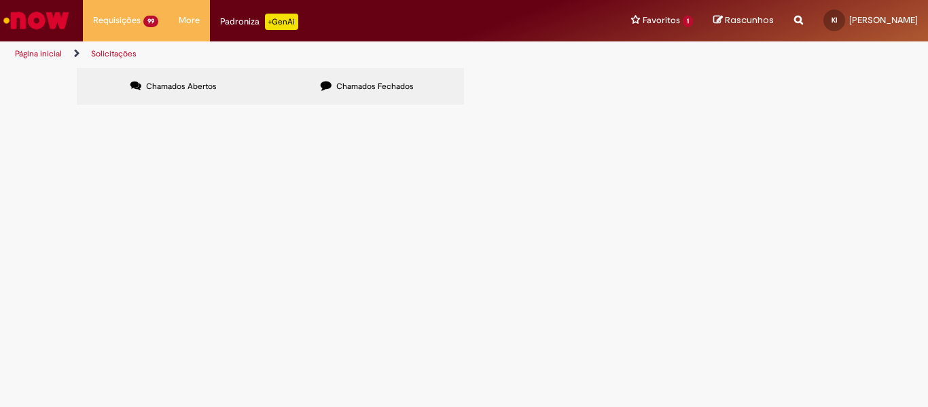
click at [0, 0] on button "Pesquisar" at bounding box center [0, 0] width 0 height 0
click at [0, 0] on input "Pesquisar" at bounding box center [0, 0] width 0 height 0
paste input "*********"
type input "*********"
click at [0, 0] on span "Pesquisar" at bounding box center [0, 0] width 0 height 0
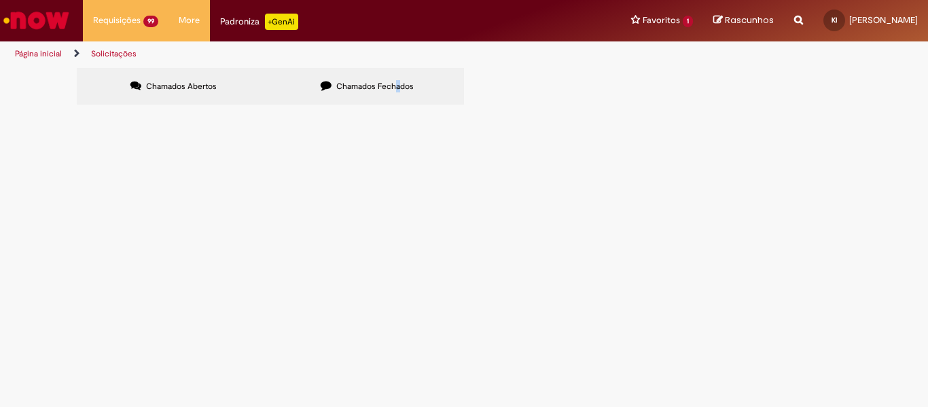
click at [398, 103] on label "Chamados Fechados" at bounding box center [367, 86] width 194 height 37
click at [455, 92] on label "Chamados Fechados" at bounding box center [367, 86] width 194 height 37
click at [0, 0] on input "Pesquisar" at bounding box center [0, 0] width 0 height 0
paste input "*********"
type input "*********"
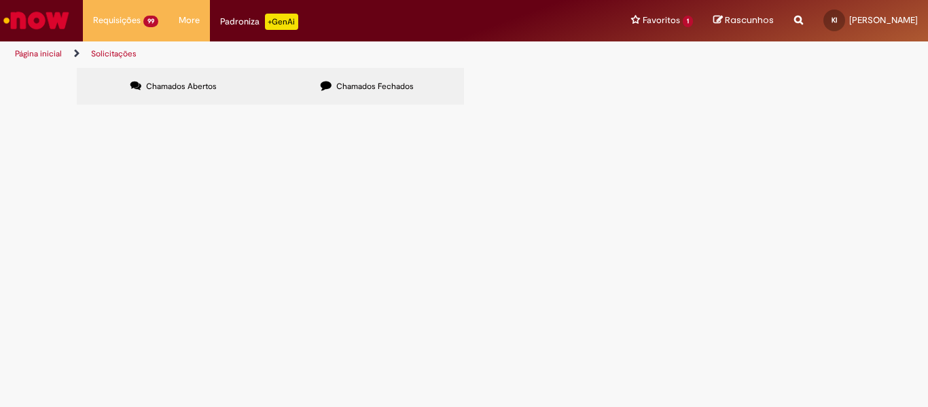
click at [0, 0] on button "Pesquisar" at bounding box center [0, 0] width 0 height 0
click at [0, 0] on span "R11385492" at bounding box center [0, 0] width 0 height 0
click at [0, 0] on td "[DATE] 14:28:37" at bounding box center [0, 0] width 0 height 0
click at [0, 0] on span "[DATE] 14:28:37" at bounding box center [0, 0] width 0 height 0
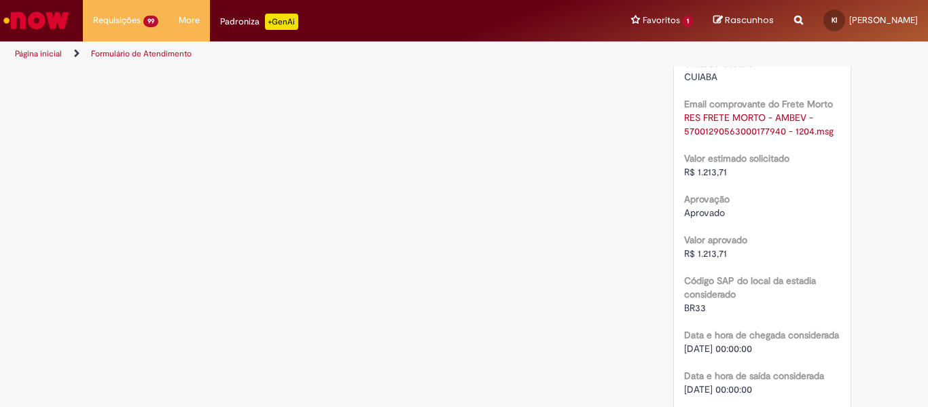
scroll to position [680, 0]
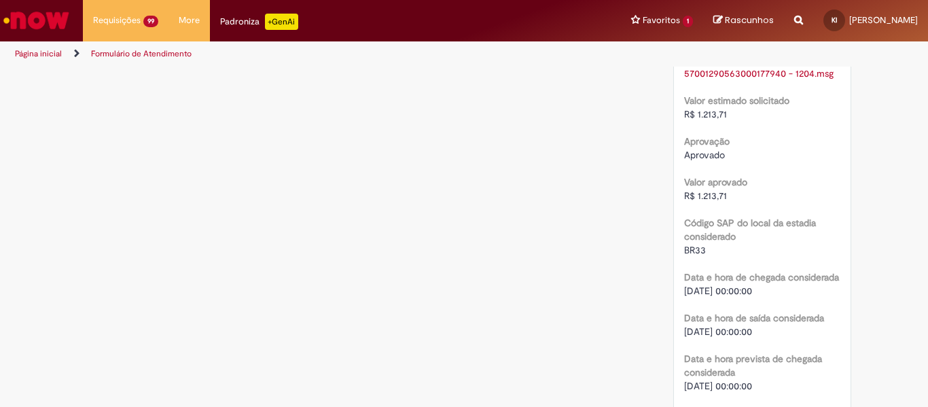
click at [703, 199] on span "R$ 1.213,71" at bounding box center [705, 196] width 43 height 12
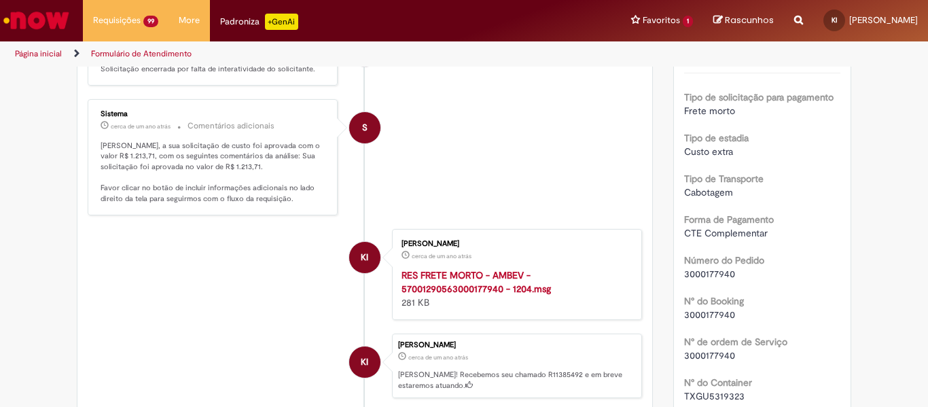
scroll to position [204, 0]
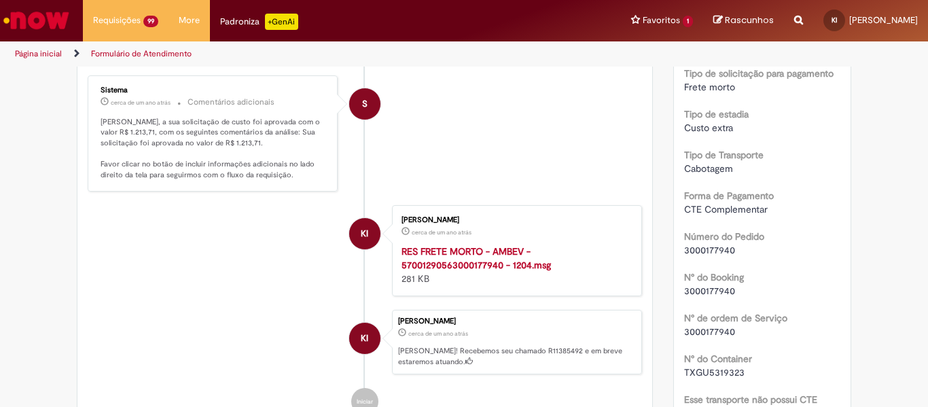
click at [695, 291] on span "3000177940" at bounding box center [709, 291] width 51 height 12
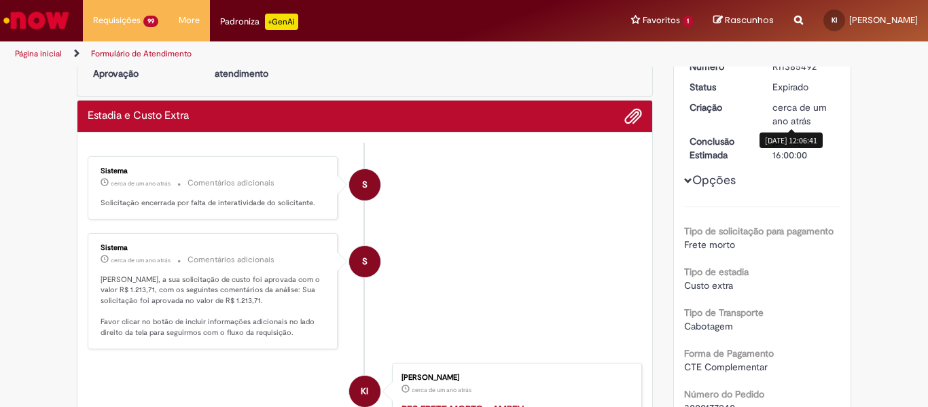
scroll to position [68, 0]
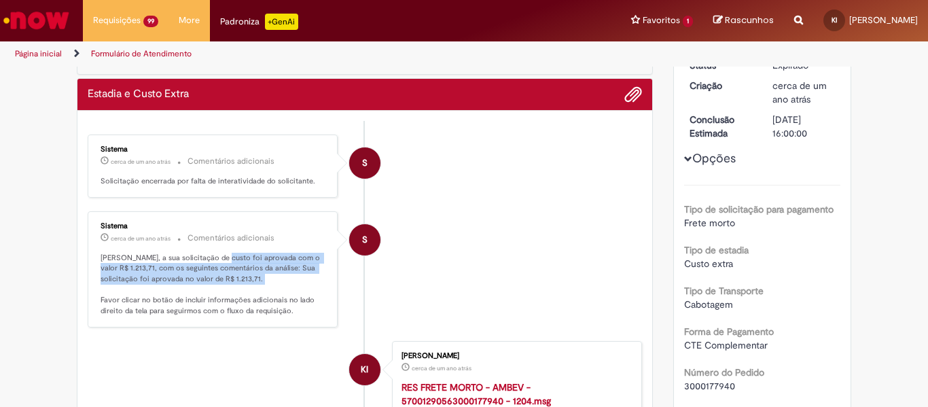
drag, startPoint x: 210, startPoint y: 258, endPoint x: 283, endPoint y: 291, distance: 80.0
click at [283, 291] on p "[PERSON_NAME], a sua solicitação de custo foi aprovada com o valor R$ 1.213,71,…" at bounding box center [214, 285] width 226 height 64
click at [206, 275] on p "[PERSON_NAME], a sua solicitação de custo foi aprovada com o valor R$ 1.213,71,…" at bounding box center [214, 285] width 226 height 64
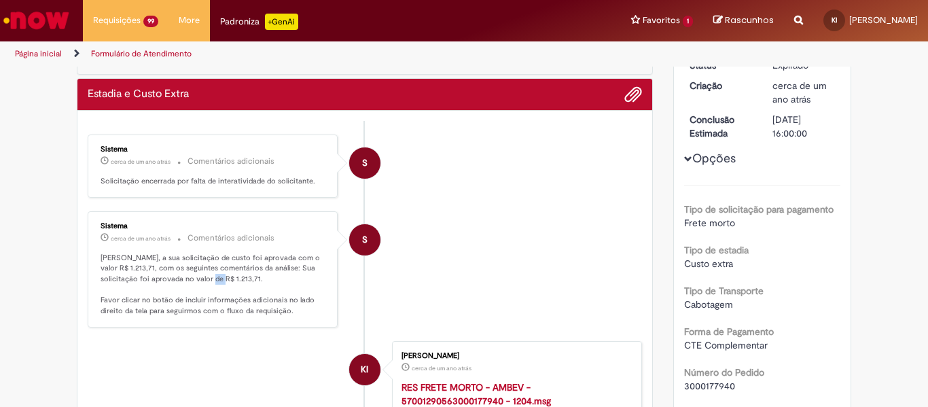
drag, startPoint x: 206, startPoint y: 275, endPoint x: 215, endPoint y: 276, distance: 8.9
click at [209, 275] on p "[PERSON_NAME], a sua solicitação de custo foi aprovada com o valor R$ 1.213,71,…" at bounding box center [214, 285] width 226 height 64
click at [216, 276] on p "[PERSON_NAME], a sua solicitação de custo foi aprovada com o valor R$ 1.213,71,…" at bounding box center [214, 285] width 226 height 64
click at [187, 299] on p "[PERSON_NAME], a sua solicitação de custo foi aprovada com o valor R$ 1.213,71,…" at bounding box center [214, 285] width 226 height 64
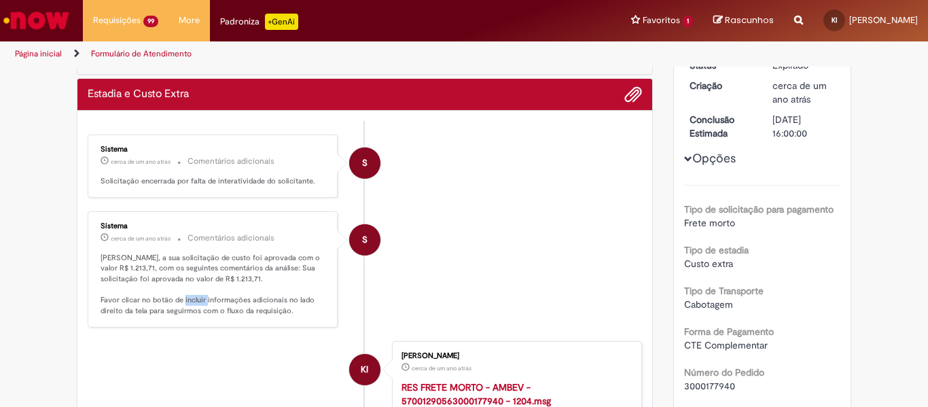
click at [190, 299] on p "[PERSON_NAME], a sua solicitação de custo foi aprovada com o valor R$ 1.213,71,…" at bounding box center [214, 285] width 226 height 64
click at [192, 299] on p "[PERSON_NAME], a sua solicitação de custo foi aprovada com o valor R$ 1.213,71,…" at bounding box center [214, 285] width 226 height 64
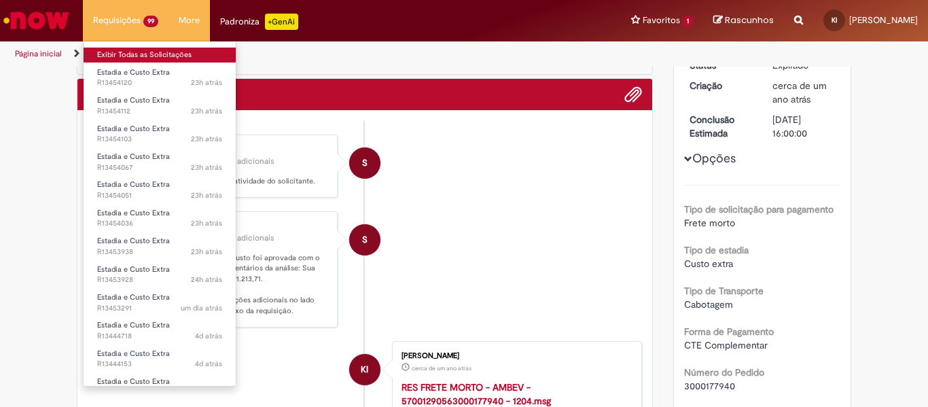
click at [111, 52] on link "Exibir Todas as Solicitações" at bounding box center [160, 55] width 152 height 15
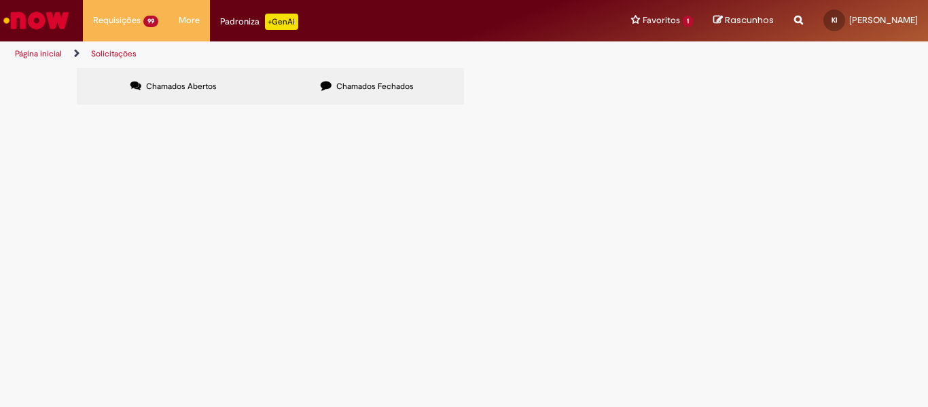
click at [0, 0] on input "Pesquisar" at bounding box center [0, 0] width 0 height 0
paste input "*********"
type input "*********"
click at [0, 0] on button "Pesquisar" at bounding box center [0, 0] width 0 height 0
click at [366, 92] on label "Chamados Fechados" at bounding box center [367, 86] width 194 height 37
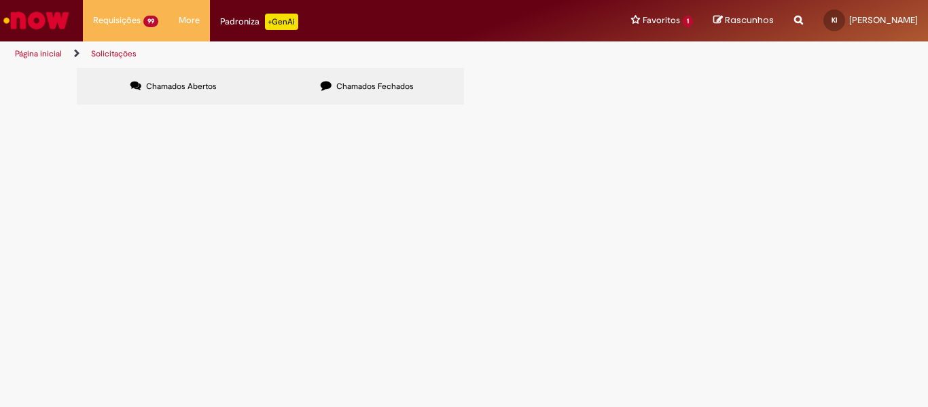
click at [0, 0] on input "Pesquisar" at bounding box center [0, 0] width 0 height 0
paste input "*********"
type input "*********"
click at [0, 0] on button "Pesquisar" at bounding box center [0, 0] width 0 height 0
drag, startPoint x: 135, startPoint y: 190, endPoint x: 126, endPoint y: 196, distance: 11.3
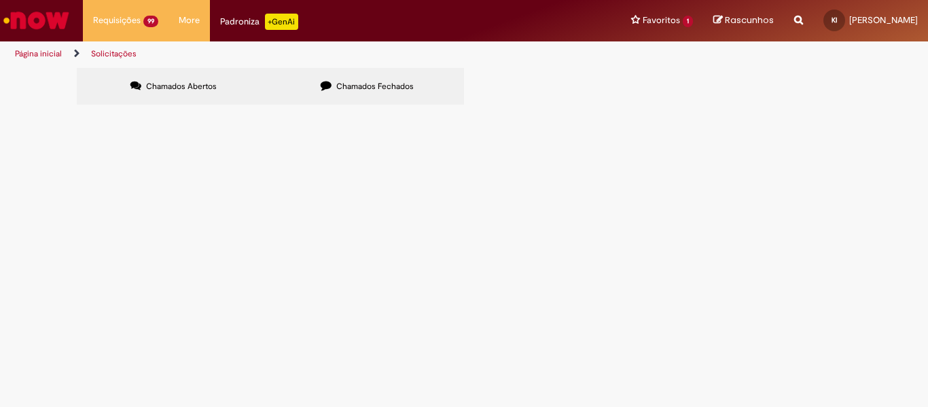
click at [0, 0] on td "R11363720" at bounding box center [0, 0] width 0 height 0
click at [0, 0] on span "R11363720" at bounding box center [0, 0] width 0 height 0
click at [117, 188] on main "Solicitações Chamados Abertos Chamados Fechados Itens solicitados Exportar como…" at bounding box center [464, 237] width 928 height 340
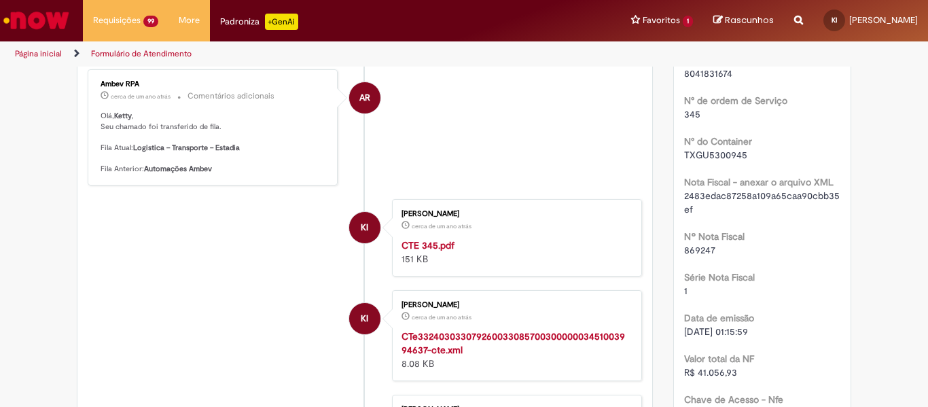
scroll to position [136, 0]
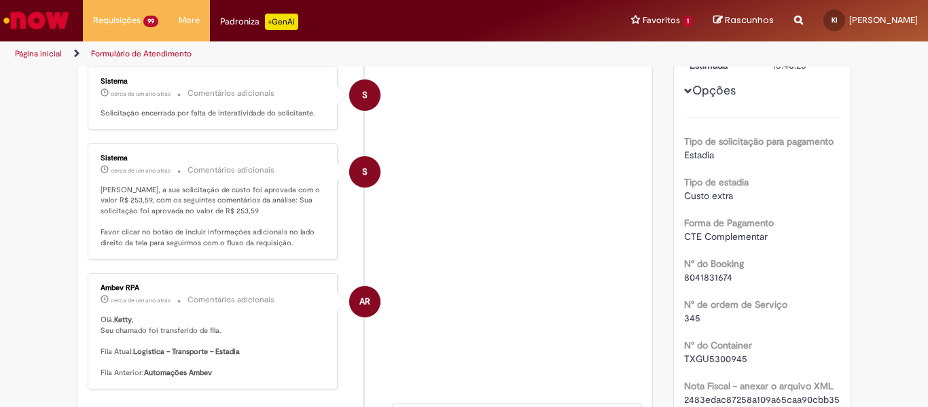
click at [711, 279] on span "8041831674" at bounding box center [708, 277] width 48 height 12
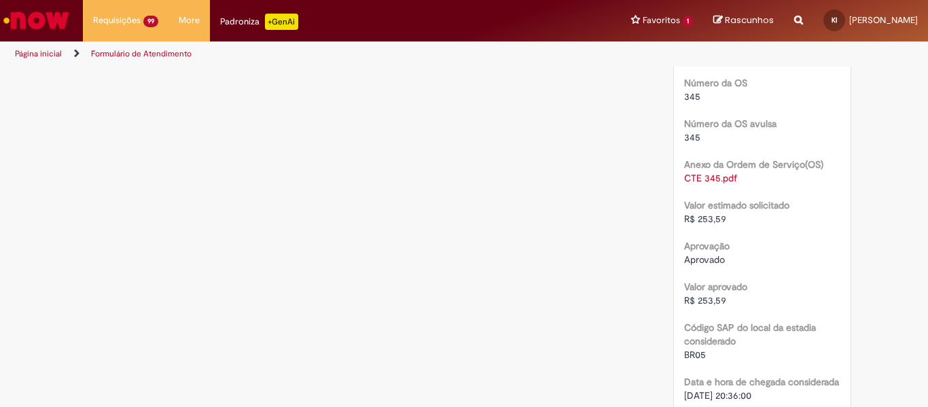
scroll to position [1903, 0]
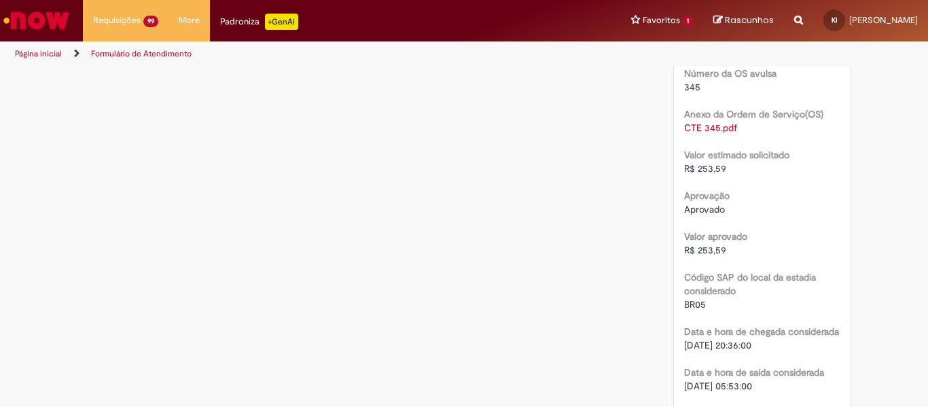
click at [700, 247] on span "R$ 253,59" at bounding box center [705, 250] width 42 height 12
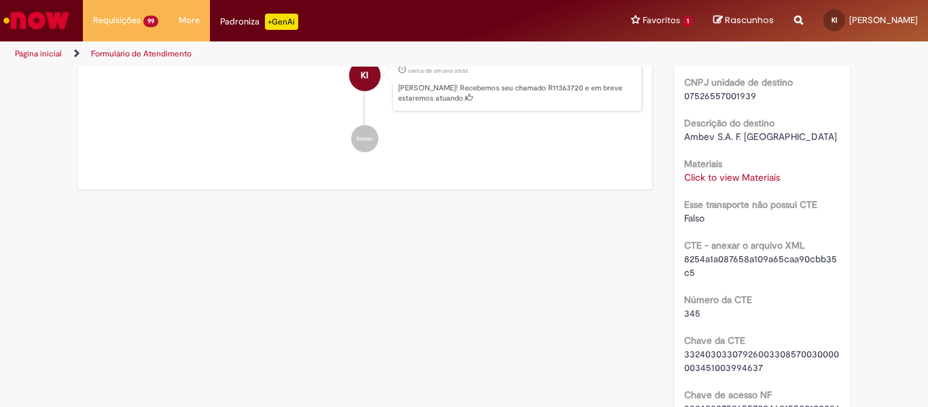
scroll to position [680, 0]
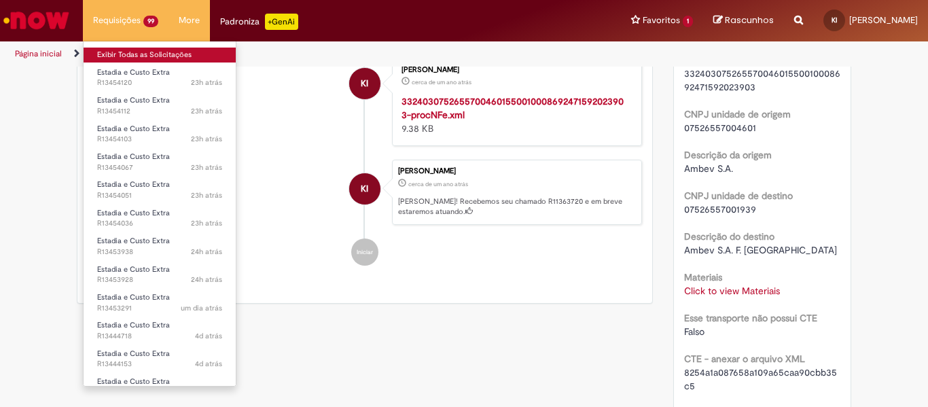
click at [128, 53] on link "Exibir Todas as Solicitações" at bounding box center [160, 55] width 152 height 15
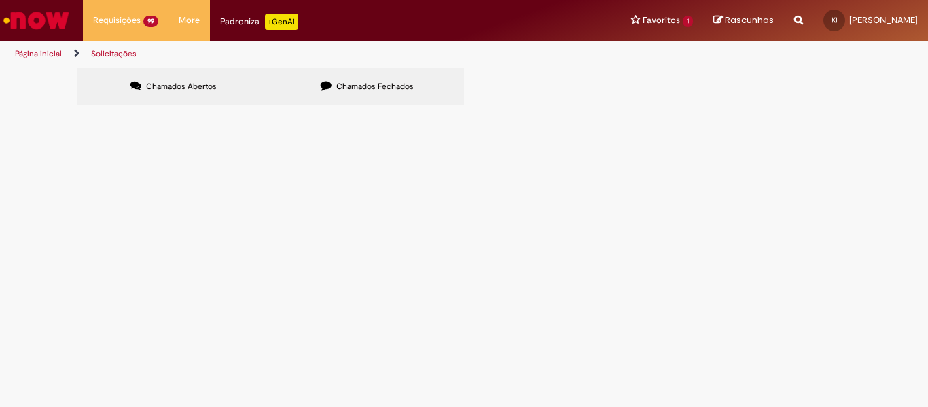
click at [0, 0] on input "Pesquisar" at bounding box center [0, 0] width 0 height 0
paste input "*********"
type input "*********"
click at [0, 0] on input "Pesquisar" at bounding box center [0, 0] width 0 height 0
paste input "*********"
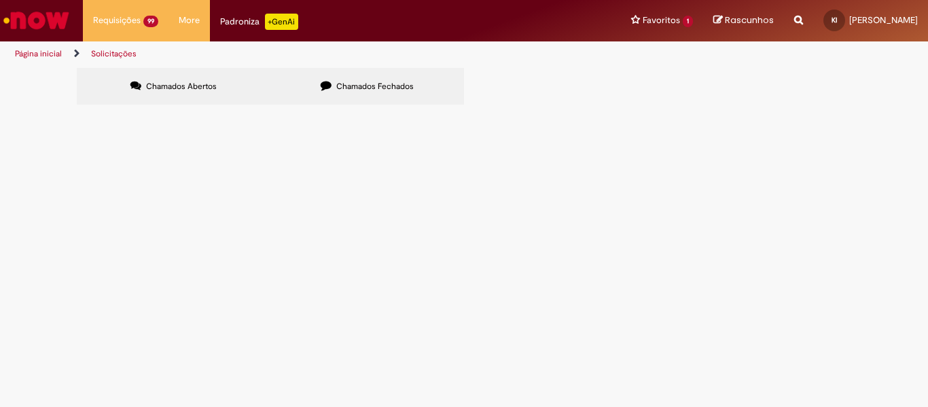
type input "*********"
click at [0, 0] on button "Pesquisar" at bounding box center [0, 0] width 0 height 0
click at [362, 85] on span "Chamados Fechados" at bounding box center [374, 86] width 77 height 11
drag, startPoint x: 666, startPoint y: 135, endPoint x: 675, endPoint y: 133, distance: 9.2
click at [0, 0] on input "Pesquisar" at bounding box center [0, 0] width 0 height 0
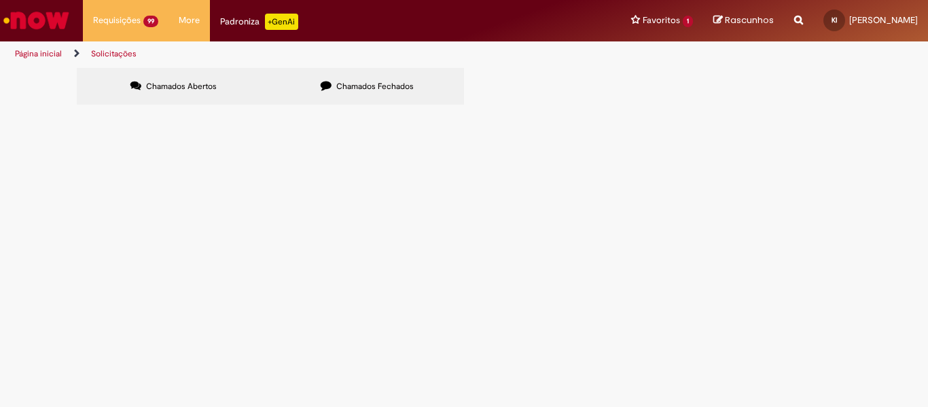
paste input "*********"
type input "*********"
click at [0, 0] on button "Pesquisar" at bounding box center [0, 0] width 0 height 0
click at [0, 0] on td "R11363822" at bounding box center [0, 0] width 0 height 0
click at [0, 0] on span "R11363822" at bounding box center [0, 0] width 0 height 0
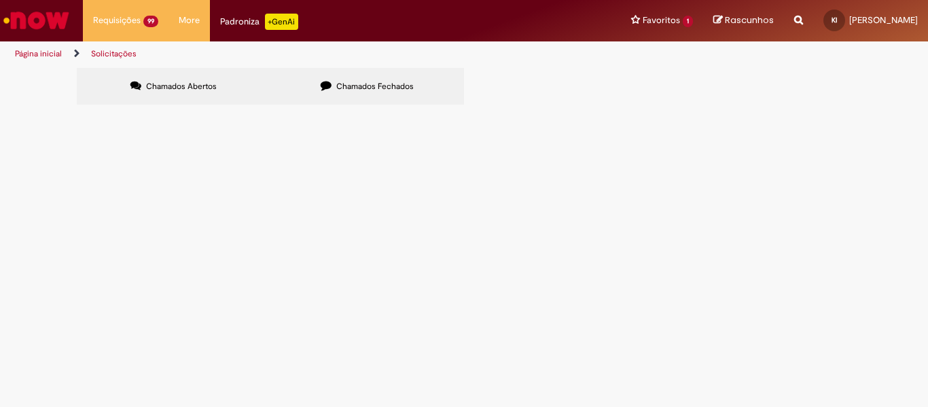
click at [0, 0] on span "R11363822" at bounding box center [0, 0] width 0 height 0
click at [0, 0] on span "Estadia e Custo Extra" at bounding box center [0, 0] width 0 height 0
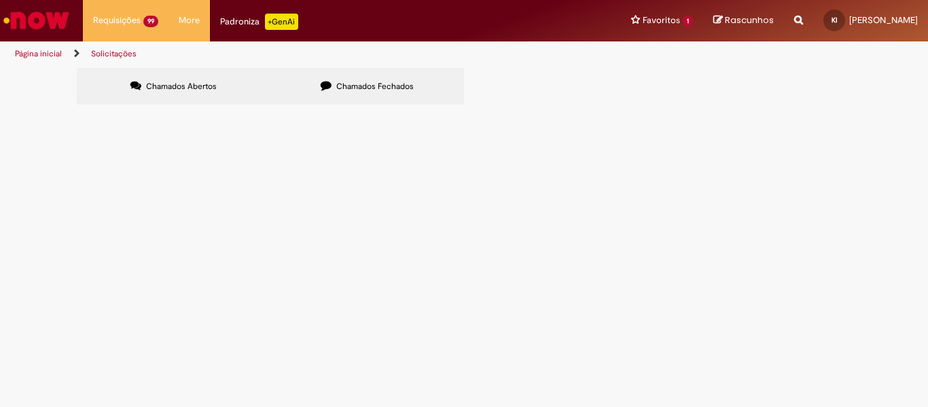
click at [0, 0] on span "Estadia e Custo Extra" at bounding box center [0, 0] width 0 height 0
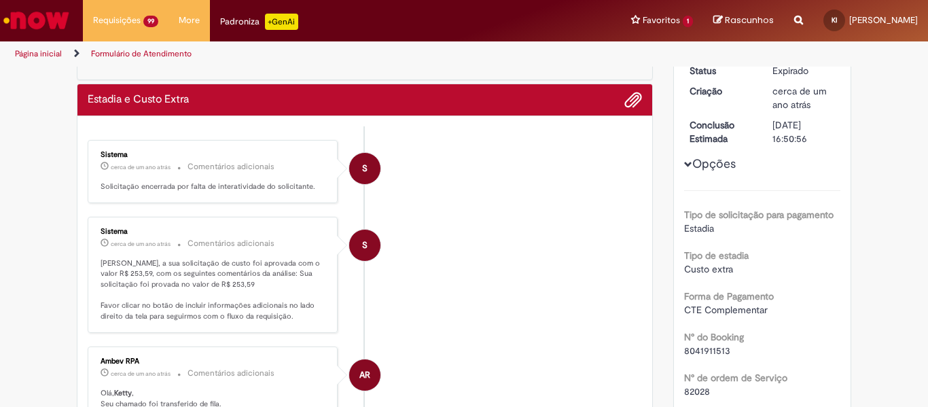
scroll to position [136, 0]
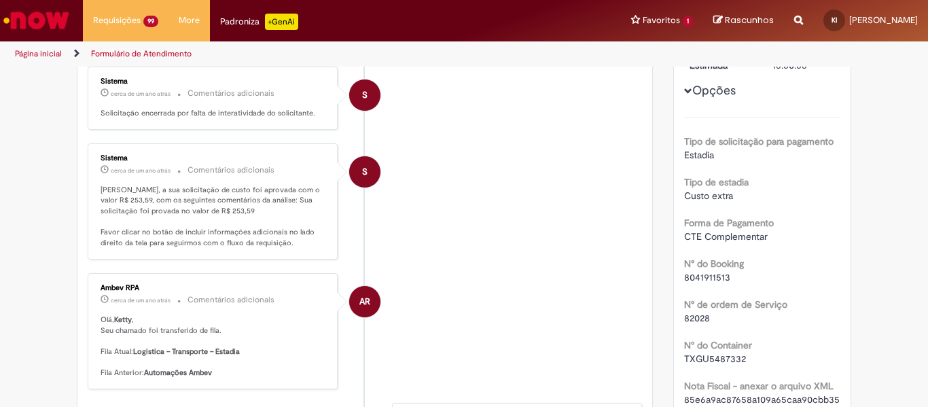
click at [699, 281] on span "8041911513" at bounding box center [707, 277] width 46 height 12
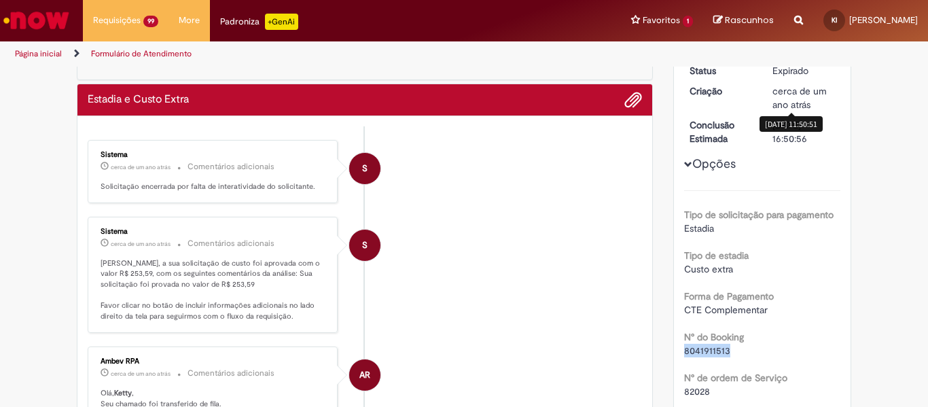
scroll to position [0, 0]
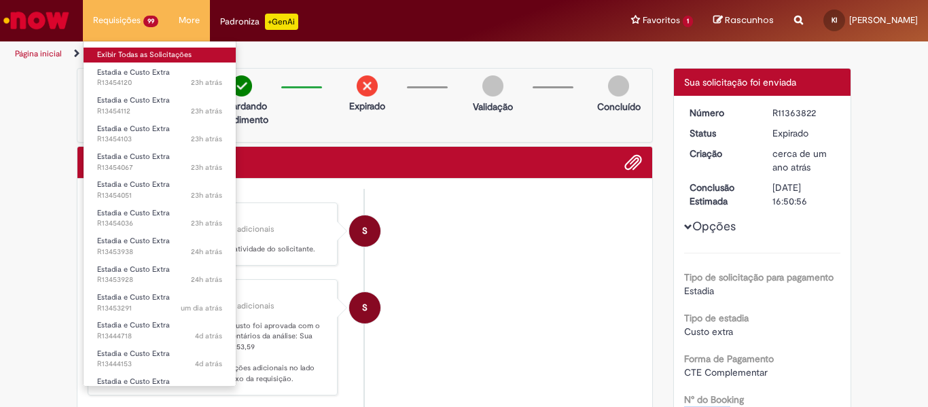
click at [121, 56] on link "Exibir Todas as Solicitações" at bounding box center [160, 55] width 152 height 15
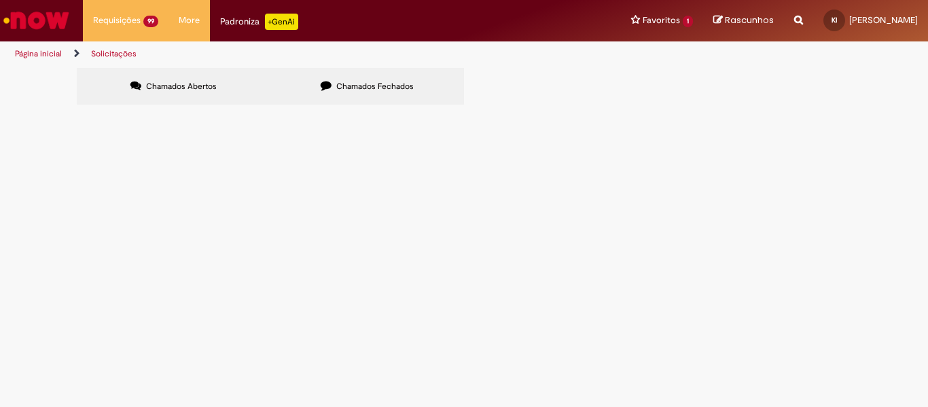
click at [0, 0] on input "Pesquisar" at bounding box center [0, 0] width 0 height 0
paste input "*********"
type input "*********"
click at [0, 0] on button "Pesquisar" at bounding box center [0, 0] width 0 height 0
click at [390, 93] on label "Chamados Fechados" at bounding box center [367, 86] width 194 height 37
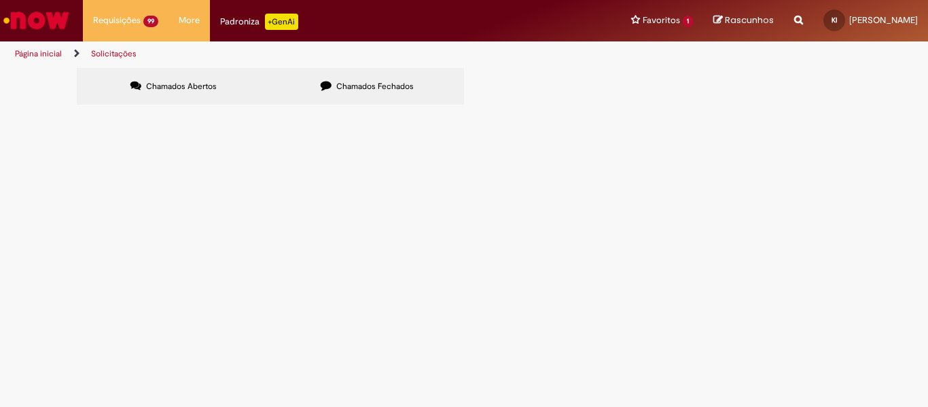
drag, startPoint x: 661, startPoint y: 130, endPoint x: 680, endPoint y: 135, distance: 20.3
click at [0, 0] on input "Pesquisar" at bounding box center [0, 0] width 0 height 0
paste input "*********"
click at [0, 0] on input "*********" at bounding box center [0, 0] width 0 height 0
type input "*********"
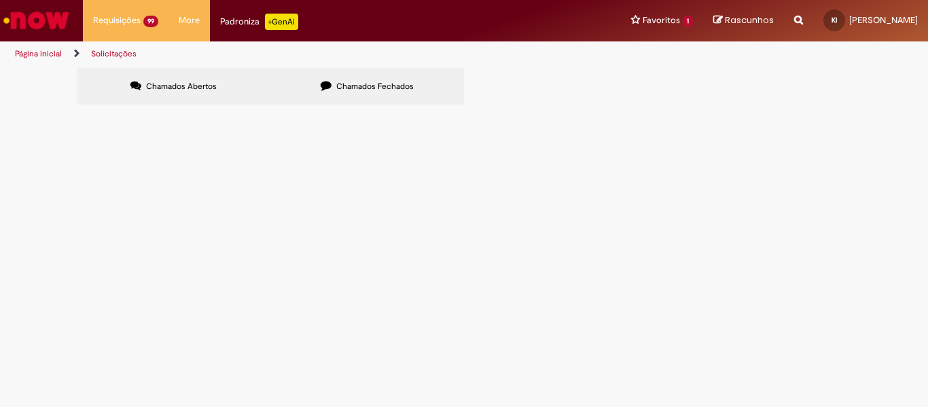
click at [0, 0] on button at bounding box center [0, 0] width 0 height 0
click at [0, 0] on span "Pesquisar" at bounding box center [0, 0] width 0 height 0
click at [0, 0] on span "R11363858" at bounding box center [0, 0] width 0 height 0
click at [0, 0] on span "Estadia e Custo Extra" at bounding box center [0, 0] width 0 height 0
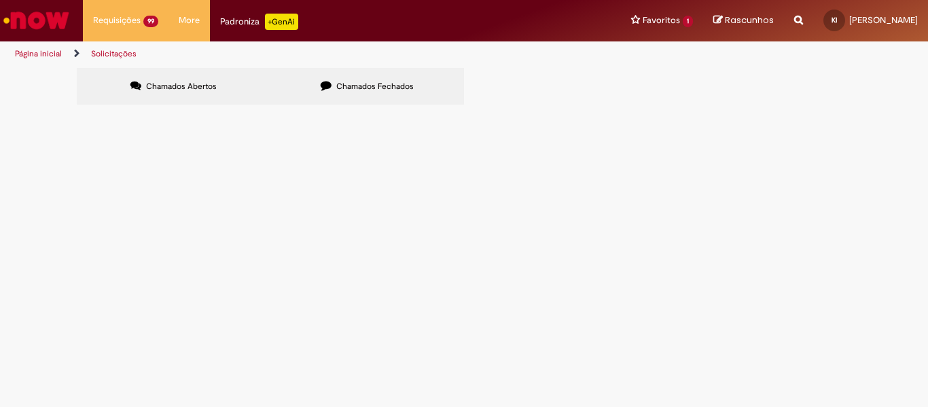
click at [0, 0] on span "Estadia e Custo Extra" at bounding box center [0, 0] width 0 height 0
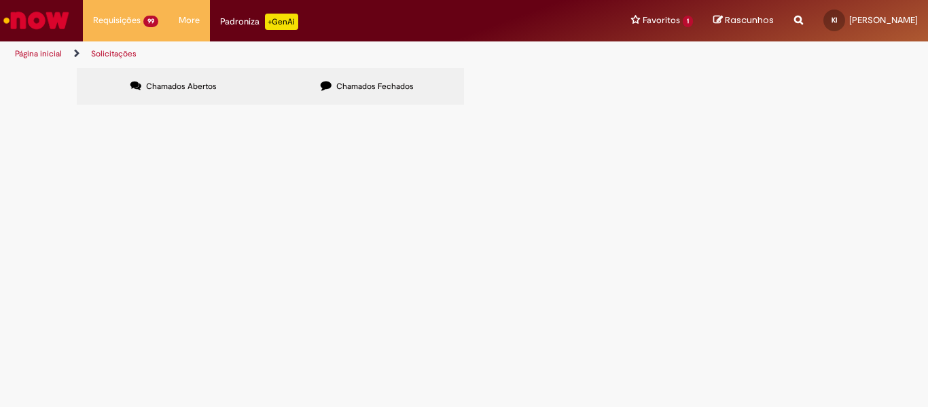
click at [123, 196] on main "Solicitações Chamados Abertos Chamados Fechados Itens solicitados Exportar como…" at bounding box center [464, 237] width 928 height 340
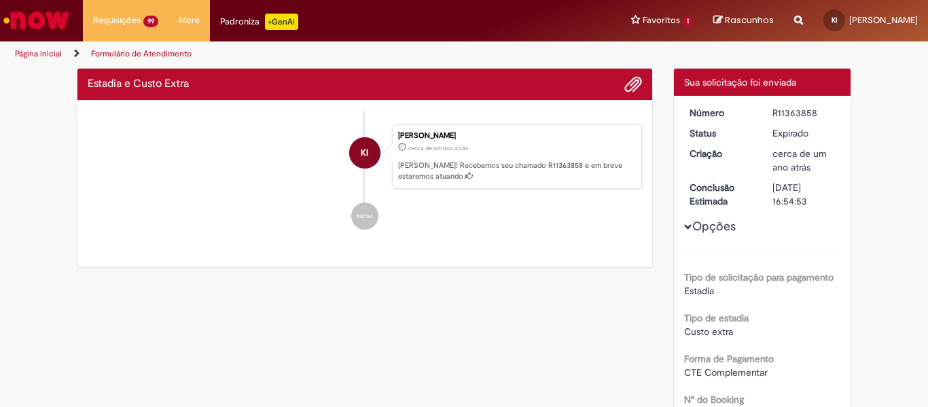
click at [123, 196] on ul "KI Ketty Ivankio cerca de um ano atrás cerca de um ano atrás [PERSON_NAME]! Rec…" at bounding box center [365, 177] width 555 height 133
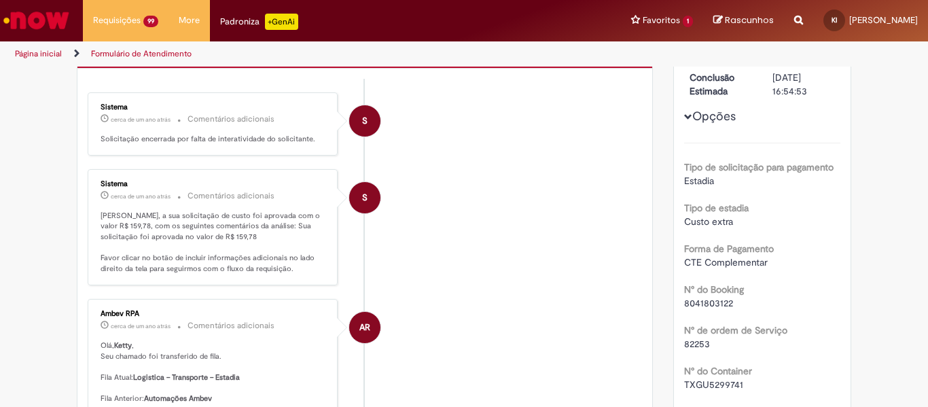
scroll to position [136, 0]
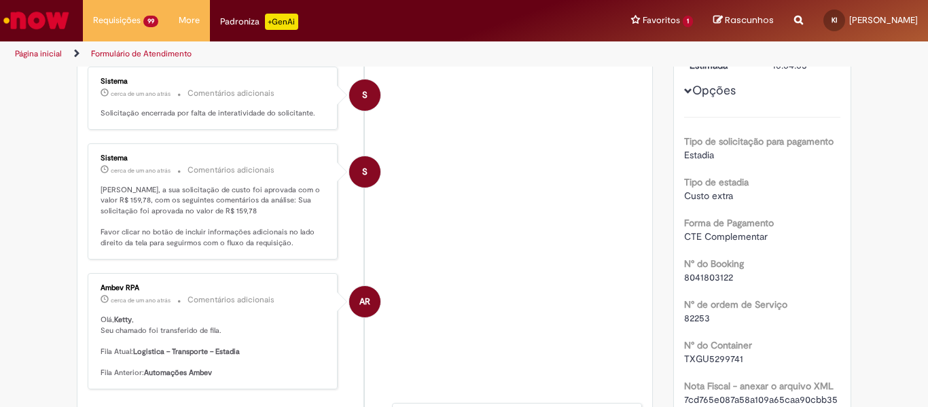
click at [719, 276] on span "8041803122" at bounding box center [708, 277] width 49 height 12
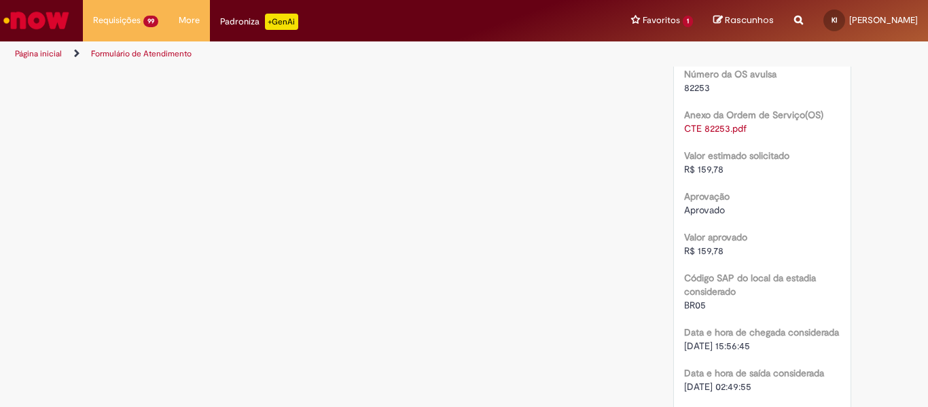
scroll to position [1903, 0]
click at [704, 251] on span "R$ 159,78" at bounding box center [703, 250] width 39 height 12
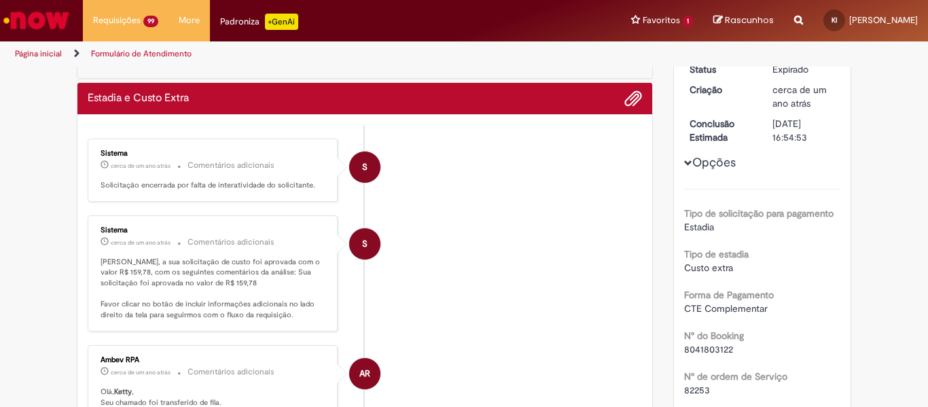
scroll to position [0, 0]
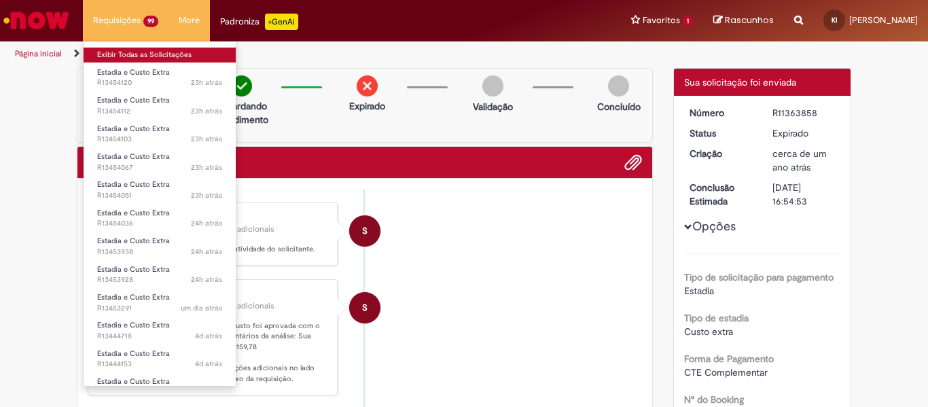
click at [120, 54] on link "Exibir Todas as Solicitações" at bounding box center [160, 55] width 152 height 15
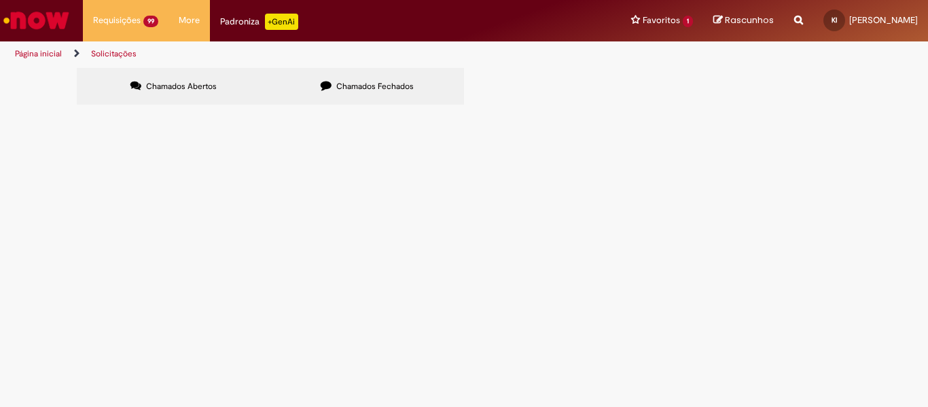
click at [361, 90] on span "Chamados Fechados" at bounding box center [374, 86] width 77 height 11
click at [0, 0] on input "Pesquisar" at bounding box center [0, 0] width 0 height 0
paste input "*********"
type input "*********"
click at [0, 0] on button "Pesquisar" at bounding box center [0, 0] width 0 height 0
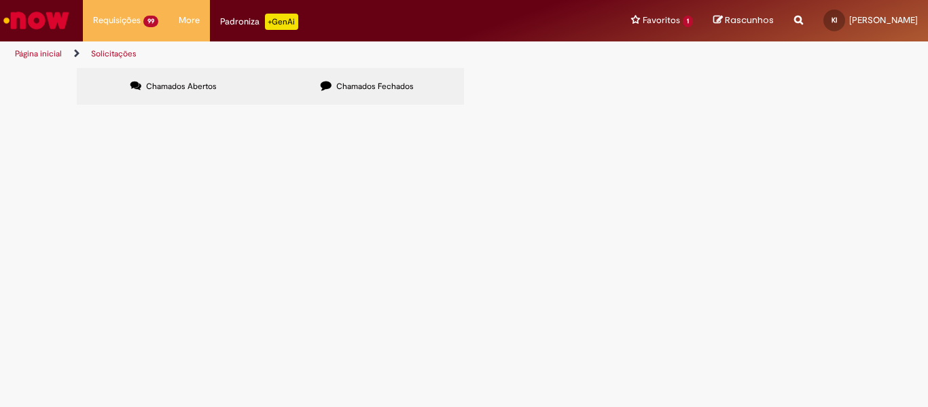
click at [0, 0] on span "R11611545" at bounding box center [0, 0] width 0 height 0
click at [0, 0] on span "Estadia e Custo Extra" at bounding box center [0, 0] width 0 height 0
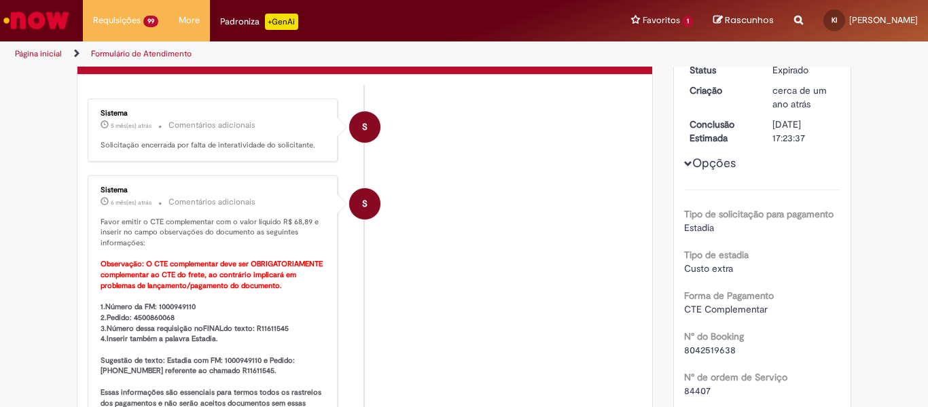
scroll to position [136, 0]
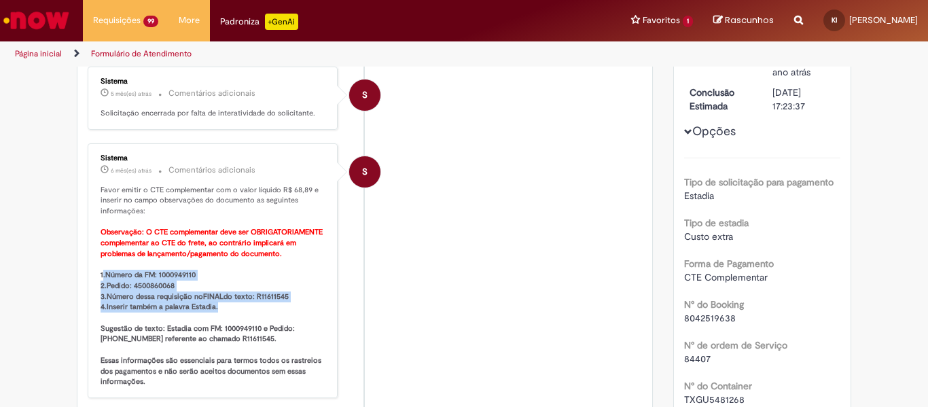
drag, startPoint x: 98, startPoint y: 275, endPoint x: 217, endPoint y: 302, distance: 122.2
click at [216, 302] on p "Favor emitir o CTE complementar com o valor líquido R$ 68,89 e inserir no campo…" at bounding box center [214, 286] width 226 height 203
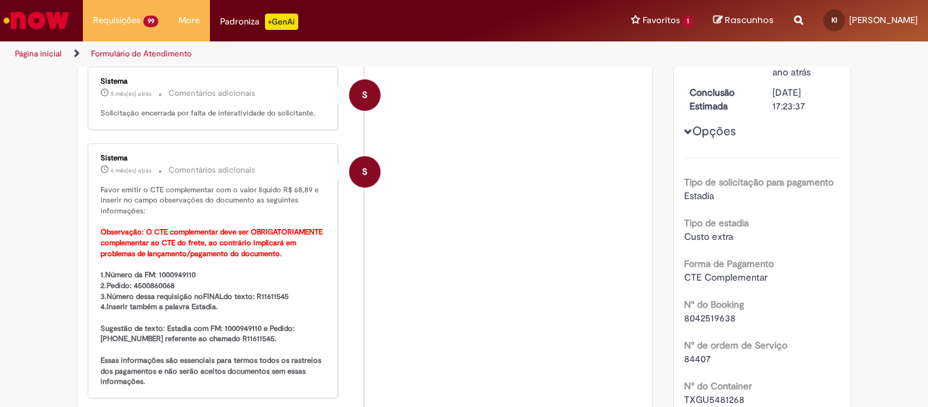
click at [220, 317] on p "Favor emitir o CTE complementar com o valor líquido R$ 68,89 e inserir no campo…" at bounding box center [214, 286] width 226 height 203
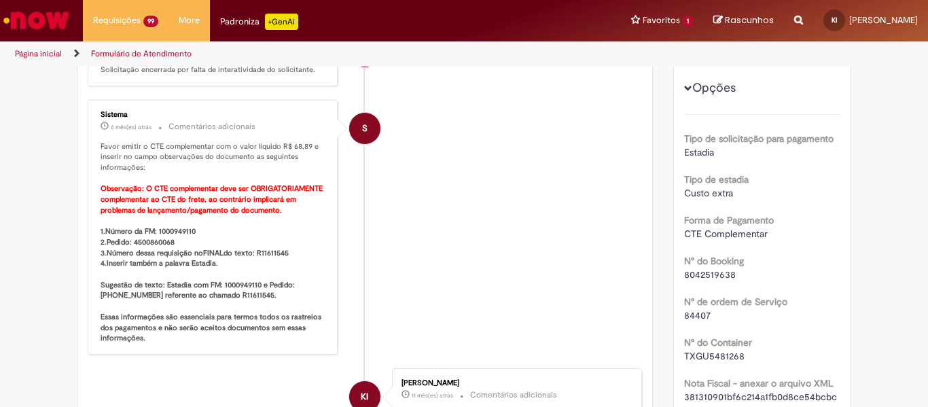
scroll to position [204, 0]
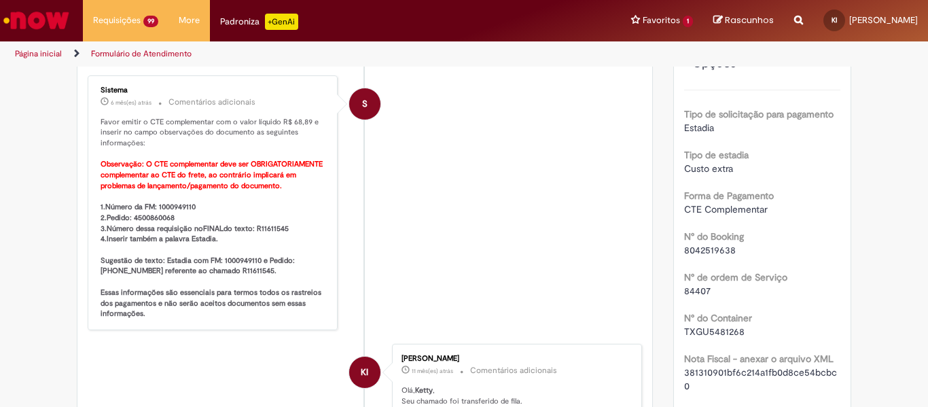
click at [190, 255] on b "1.Número da FM: 1000949110 2.Pedido: 4500860068 3.Número dessa requisição no FI…" at bounding box center [212, 260] width 223 height 117
drag, startPoint x: 203, startPoint y: 258, endPoint x: 276, endPoint y: 277, distance: 75.0
click at [276, 277] on p "Favor emitir o CTE complementar com o valor líquido R$ 68,89 e inserir no campo…" at bounding box center [214, 218] width 226 height 203
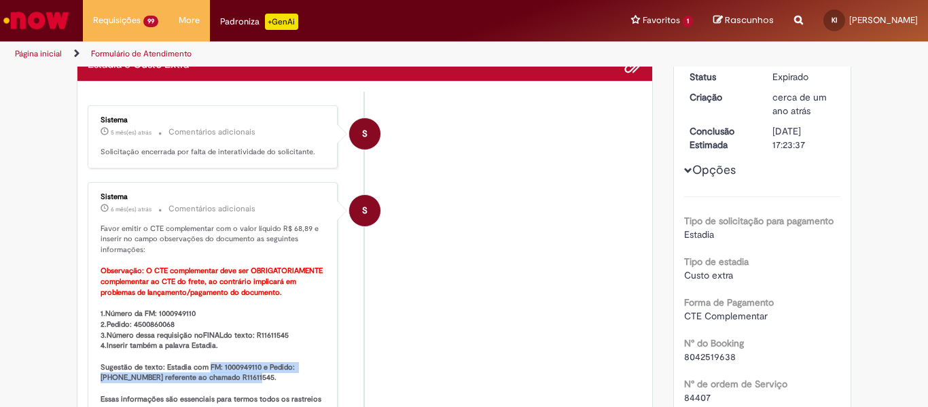
scroll to position [0, 0]
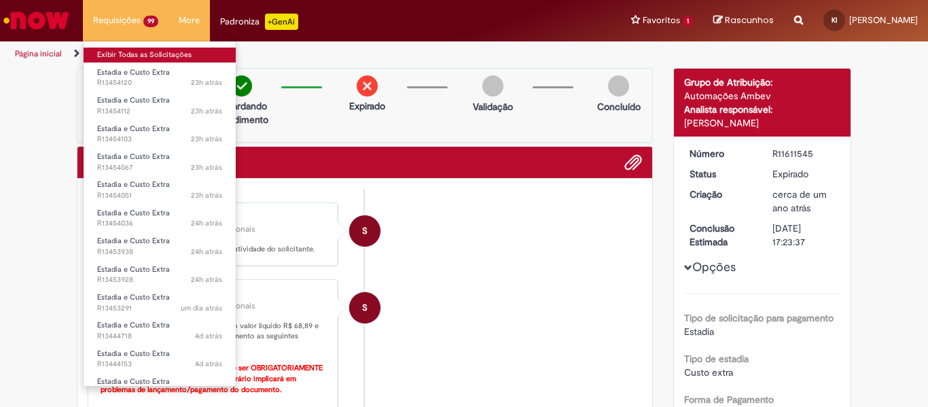
click at [118, 53] on link "Exibir Todas as Solicitações" at bounding box center [160, 55] width 152 height 15
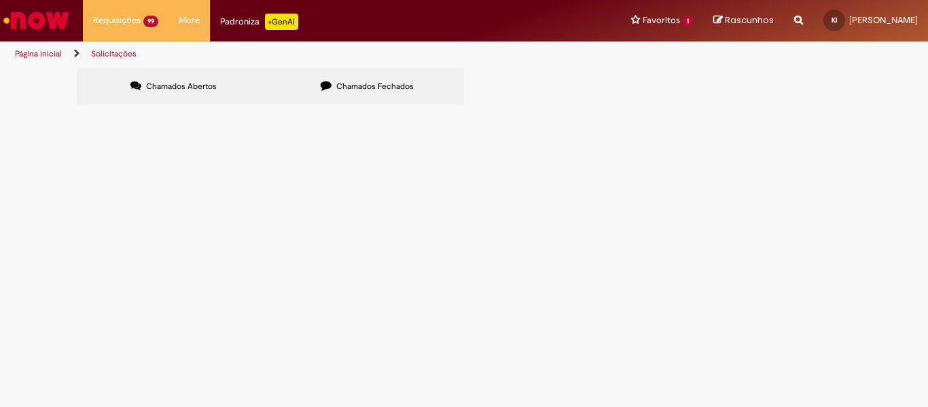
click at [317, 84] on label "Chamados Fechados" at bounding box center [367, 86] width 194 height 37
drag, startPoint x: 690, startPoint y: 139, endPoint x: 699, endPoint y: 141, distance: 9.9
click at [0, 0] on input "Pesquisar" at bounding box center [0, 0] width 0 height 0
paste input "*********"
type input "*********"
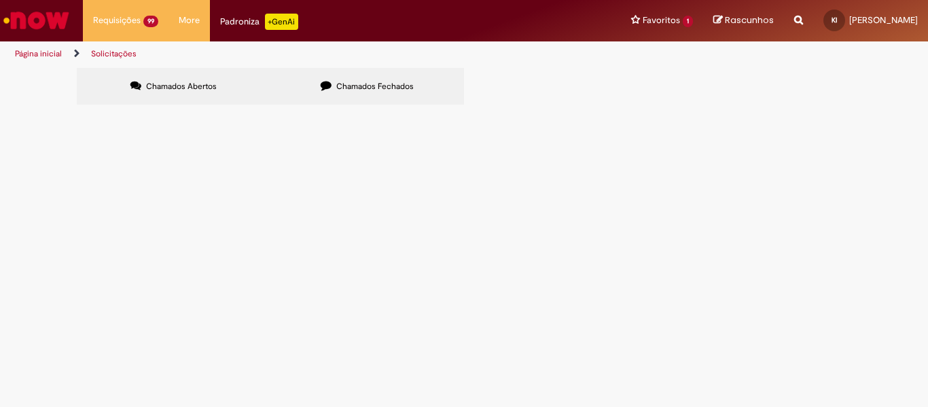
click at [0, 0] on button "Pesquisar" at bounding box center [0, 0] width 0 height 0
click at [0, 0] on span "R12446235" at bounding box center [0, 0] width 0 height 0
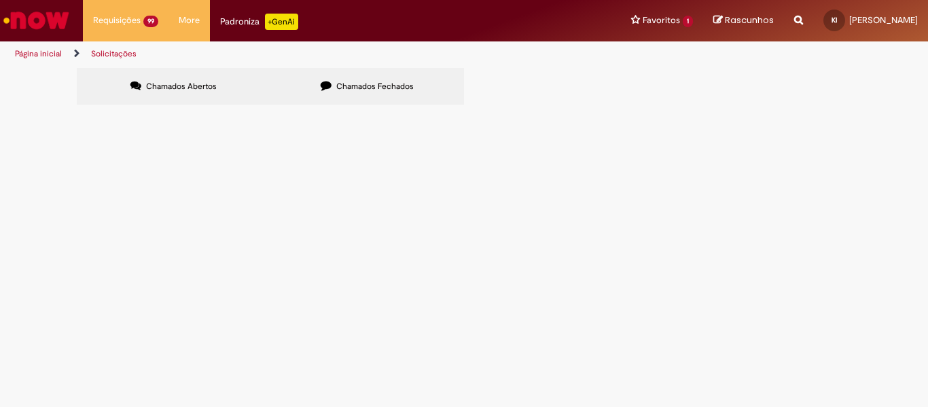
click at [0, 0] on span "R12446235" at bounding box center [0, 0] width 0 height 0
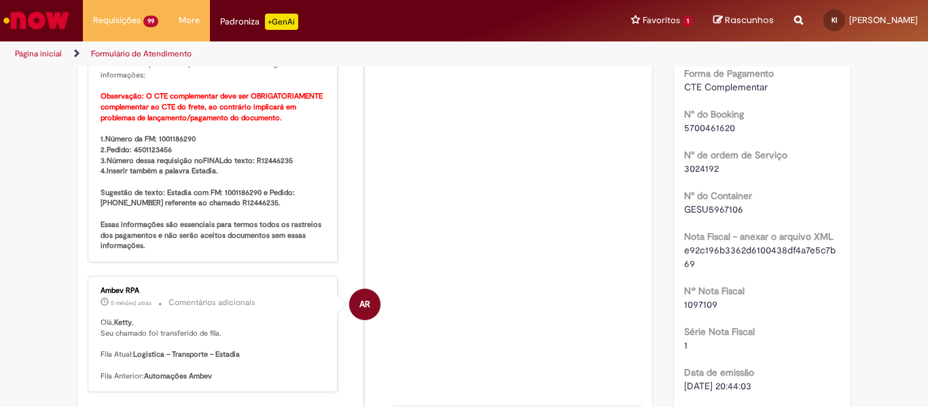
scroll to position [350, 0]
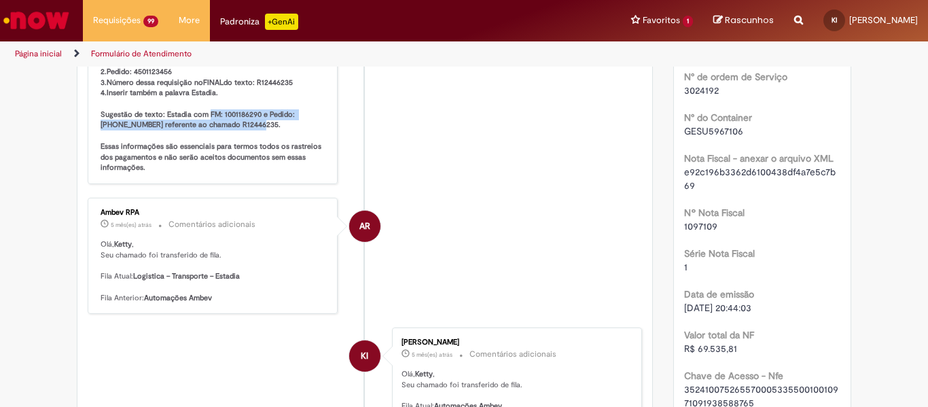
drag, startPoint x: 201, startPoint y: 115, endPoint x: 258, endPoint y: 129, distance: 58.2
click at [258, 129] on p "Favor emitir o CTE complementar com o valor líquido R$ 17,59 e inserir no campo…" at bounding box center [214, 72] width 226 height 203
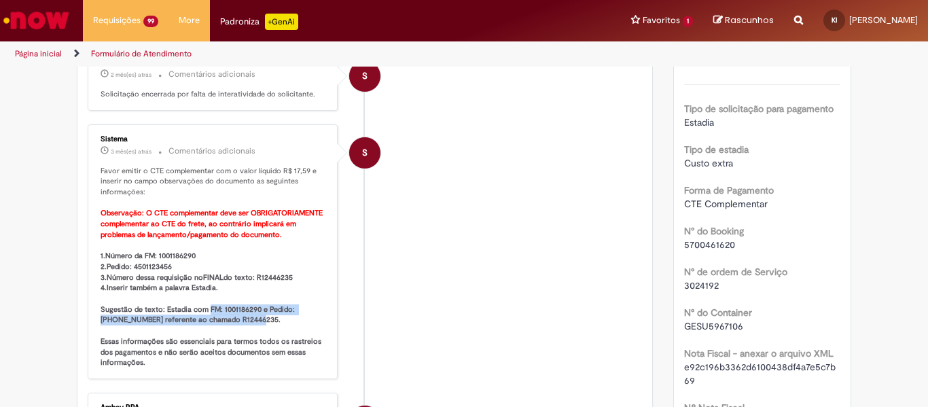
scroll to position [0, 0]
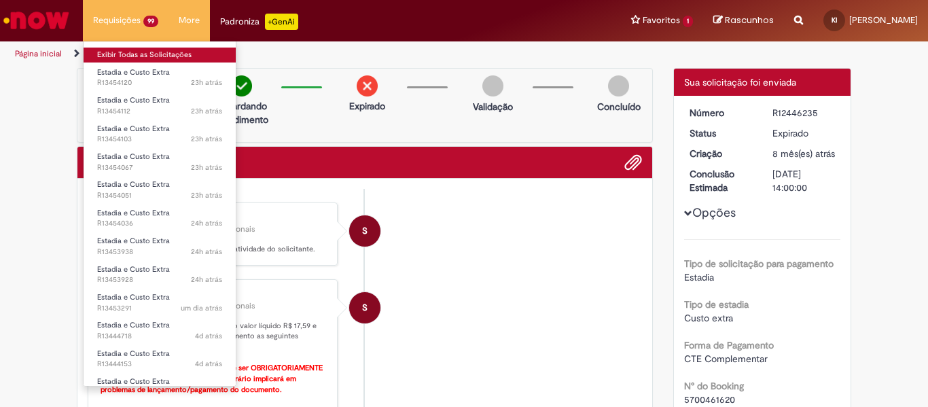
click at [116, 52] on link "Exibir Todas as Solicitações" at bounding box center [160, 55] width 152 height 15
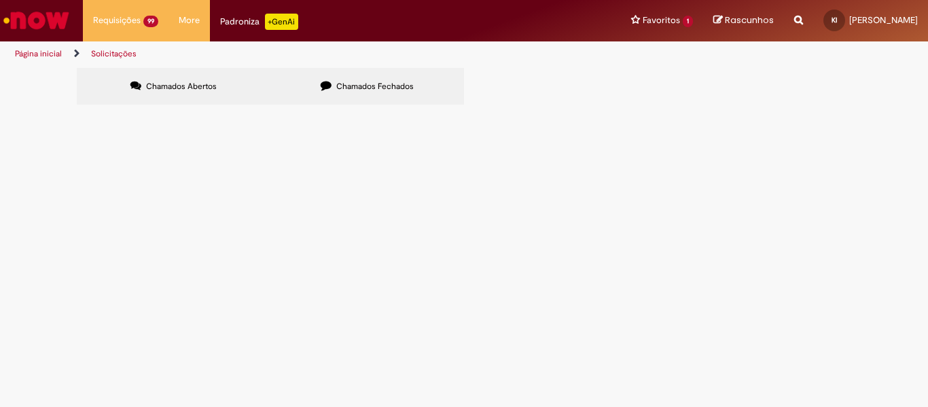
click at [0, 0] on input "Pesquisar" at bounding box center [0, 0] width 0 height 0
click at [343, 78] on label "Chamados Fechados" at bounding box center [367, 86] width 194 height 37
click at [0, 0] on input "Pesquisar" at bounding box center [0, 0] width 0 height 0
paste input "*********"
type input "*********"
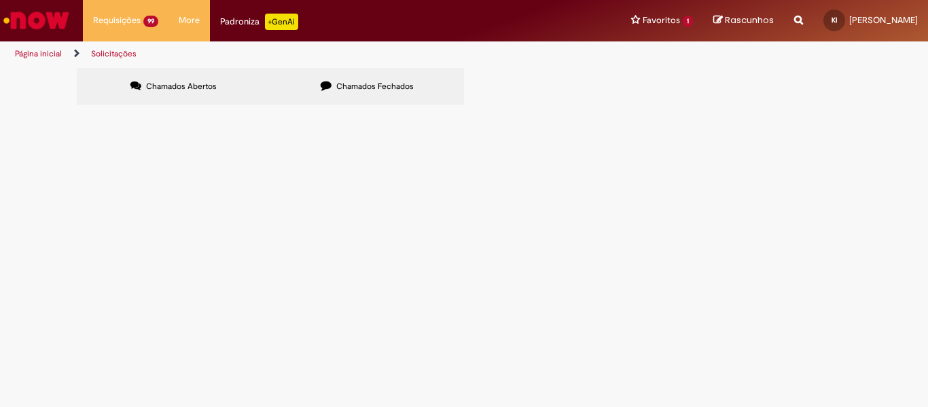
click at [0, 0] on span "Pesquisar" at bounding box center [0, 0] width 0 height 0
click at [0, 0] on span "R12715988" at bounding box center [0, 0] width 0 height 0
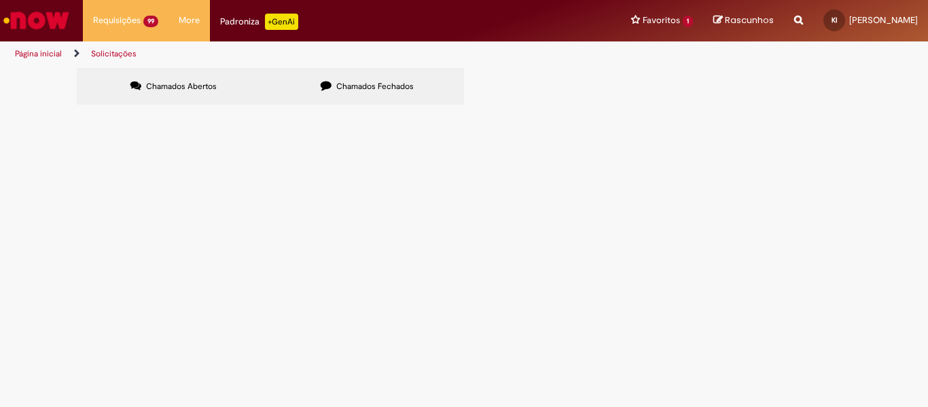
click at [0, 0] on span "Estadia e Custo Extra" at bounding box center [0, 0] width 0 height 0
click at [0, 0] on span "R12715988" at bounding box center [0, 0] width 0 height 0
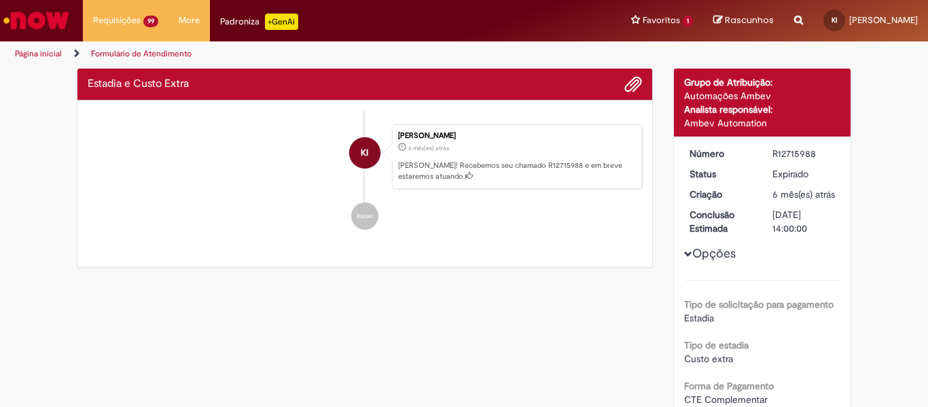
click at [128, 194] on ul "KI Ketty Ivankio 6 mês(es) atrás 6 meses atrás [PERSON_NAME]! Recebemos seu cha…" at bounding box center [365, 177] width 555 height 133
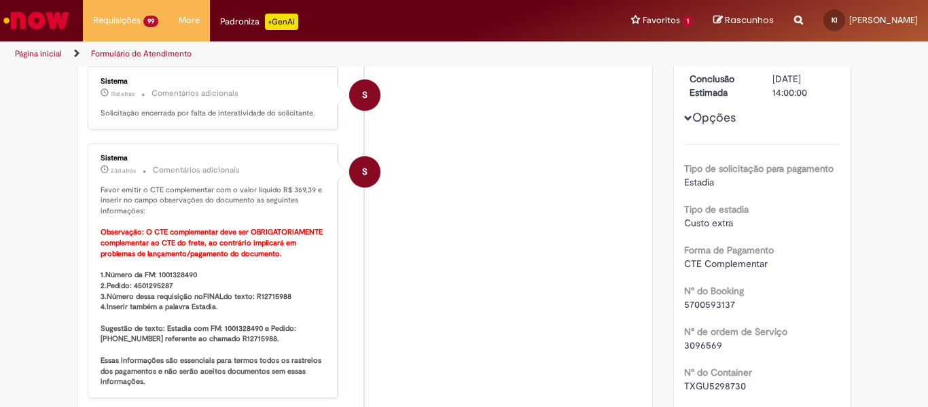
scroll to position [214, 0]
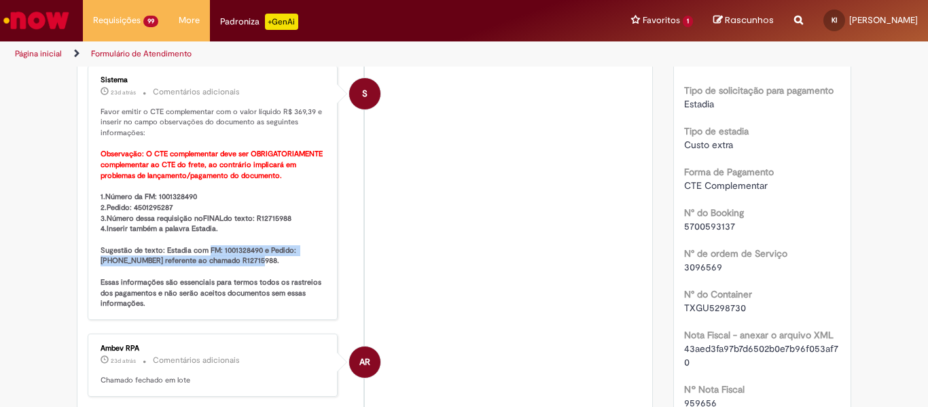
drag, startPoint x: 201, startPoint y: 248, endPoint x: 262, endPoint y: 264, distance: 63.1
click at [262, 264] on p "Favor emitir o CTE complementar com o valor líquido R$ 369,39 e inserir no camp…" at bounding box center [214, 208] width 226 height 203
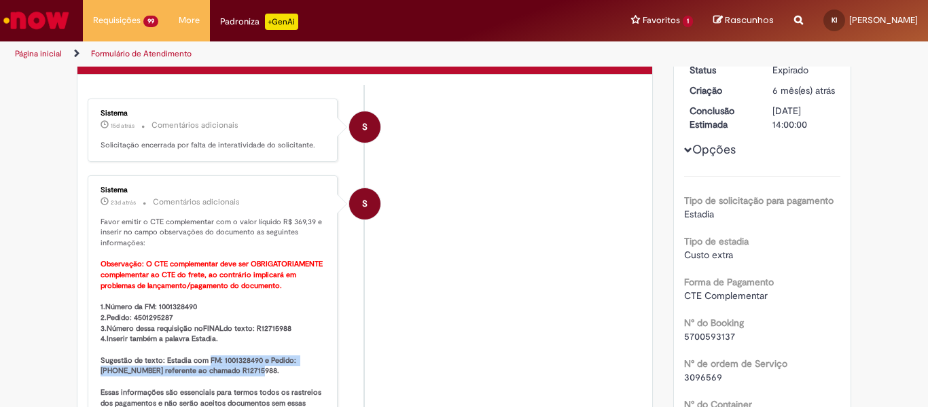
scroll to position [0, 0]
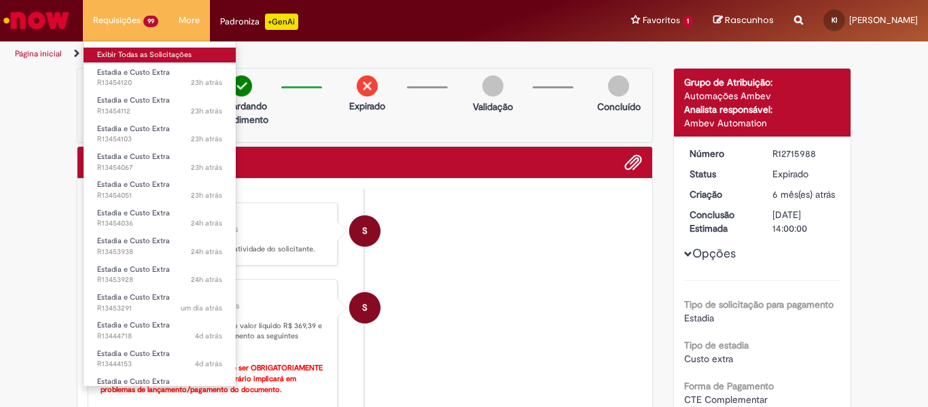
click at [117, 56] on link "Exibir Todas as Solicitações" at bounding box center [160, 55] width 152 height 15
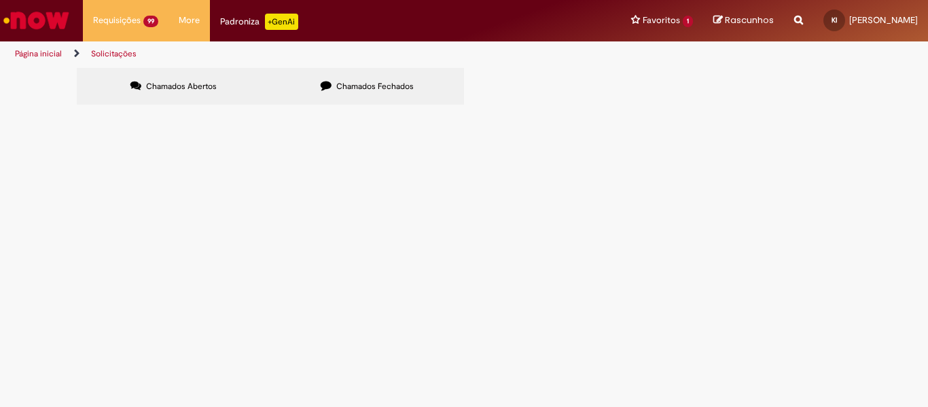
click at [0, 0] on input "Pesquisar" at bounding box center [0, 0] width 0 height 0
paste input "*********"
type input "*********"
click at [0, 0] on button "Pesquisar" at bounding box center [0, 0] width 0 height 0
click at [305, 75] on label "Chamados Fechados" at bounding box center [367, 86] width 194 height 37
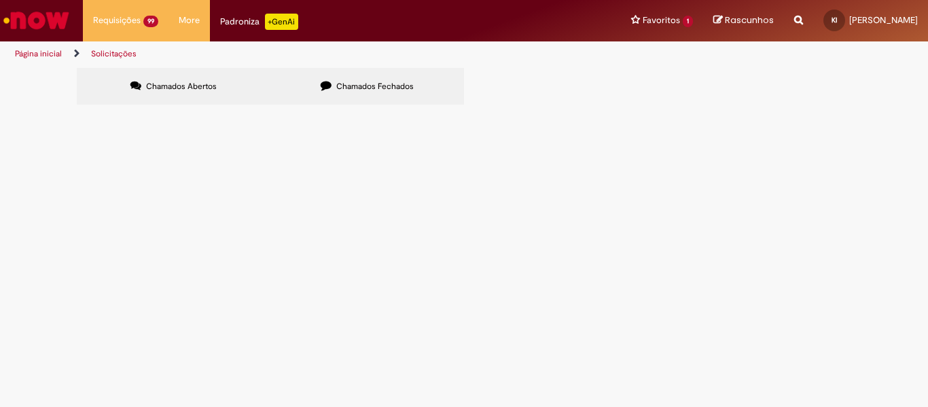
click at [0, 0] on input "Pesquisar" at bounding box center [0, 0] width 0 height 0
paste input "*********"
type input "*********"
click at [0, 0] on button "Pesquisar" at bounding box center [0, 0] width 0 height 0
click at [0, 0] on span "R12716322" at bounding box center [0, 0] width 0 height 0
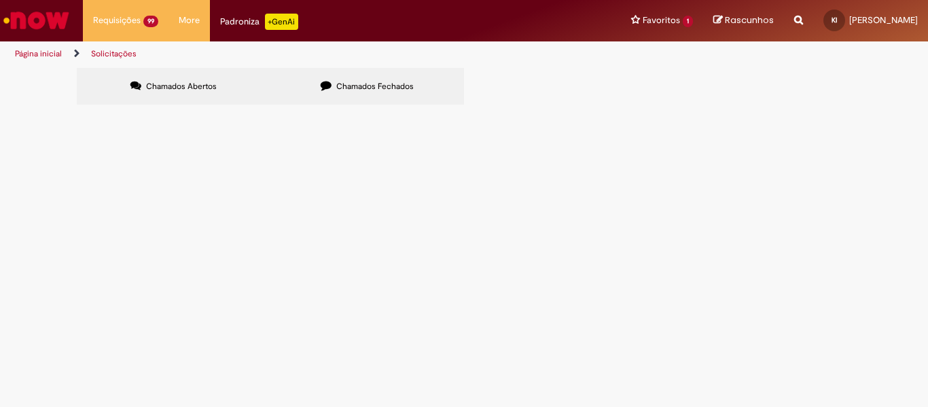
click at [0, 0] on span "R12716322" at bounding box center [0, 0] width 0 height 0
click at [0, 0] on span "Estadia e Custo Extra" at bounding box center [0, 0] width 0 height 0
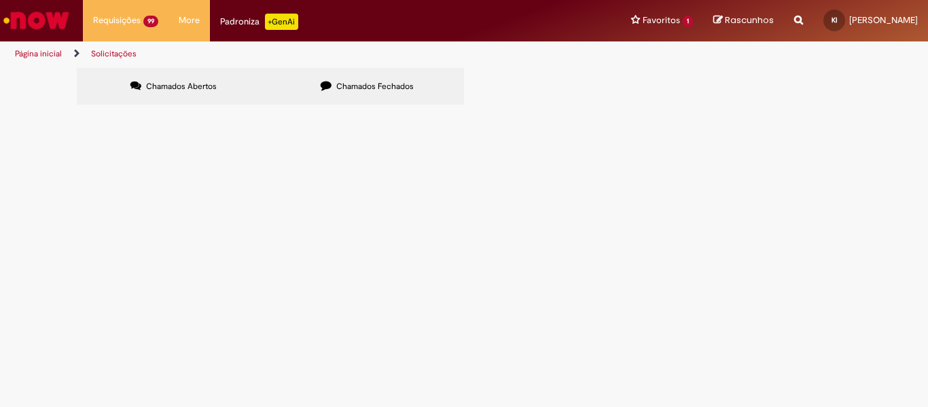
click at [0, 0] on span "Estadia e Custo Extra" at bounding box center [0, 0] width 0 height 0
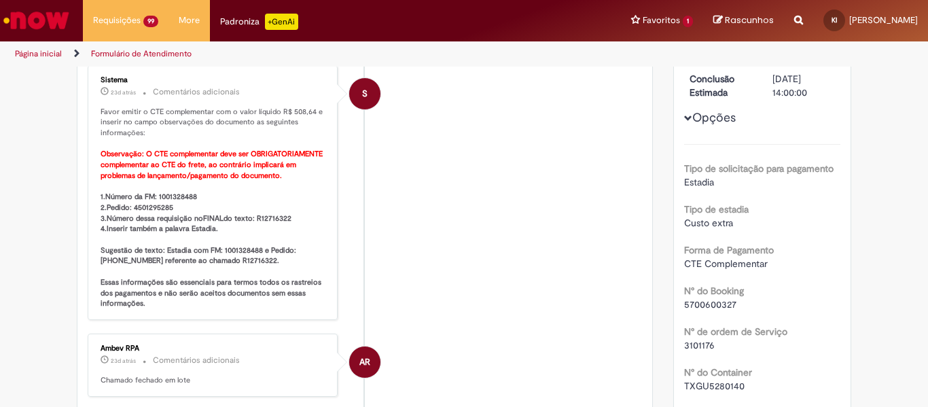
scroll to position [214, 0]
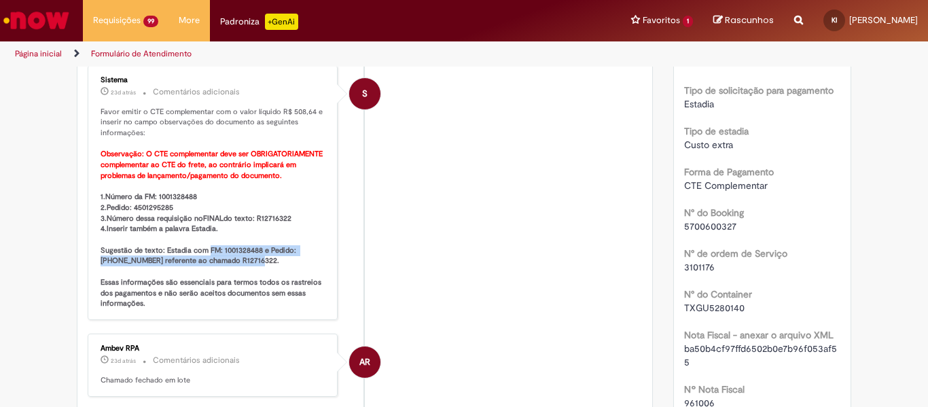
drag, startPoint x: 201, startPoint y: 249, endPoint x: 282, endPoint y: 264, distance: 82.2
click at [282, 264] on p "Favor emitir o CTE complementar com o valor líquido R$ 508,64 e inserir no camp…" at bounding box center [214, 208] width 226 height 203
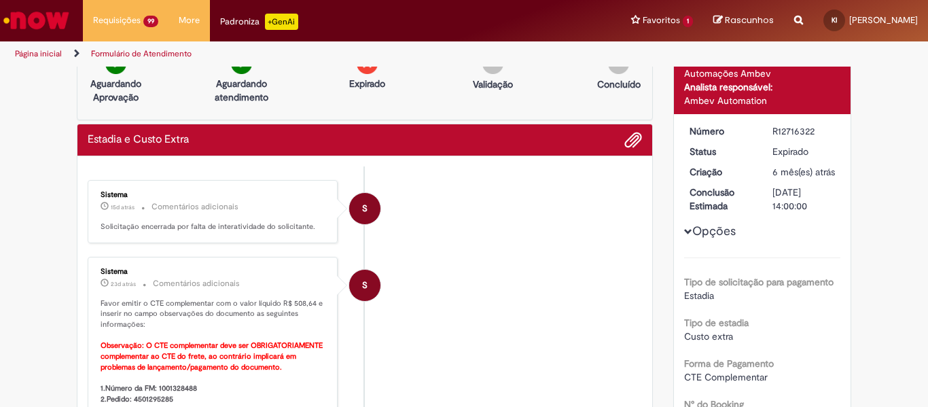
scroll to position [10, 0]
